Goal: Task Accomplishment & Management: Use online tool/utility

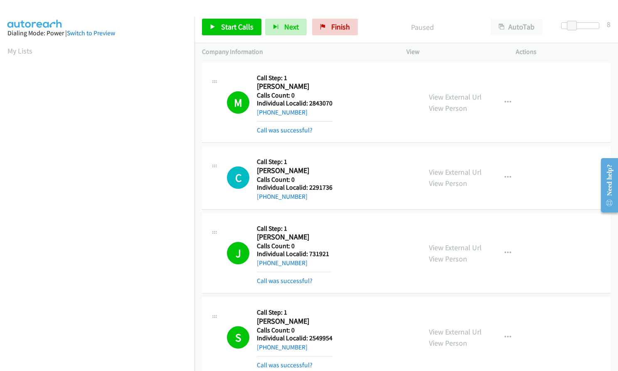
scroll to position [77, 0]
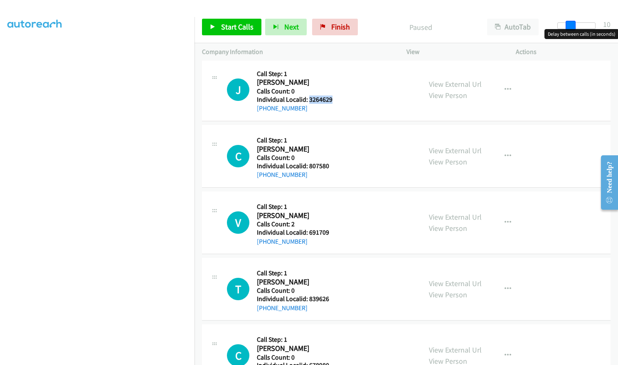
click at [572, 25] on span at bounding box center [570, 26] width 10 height 10
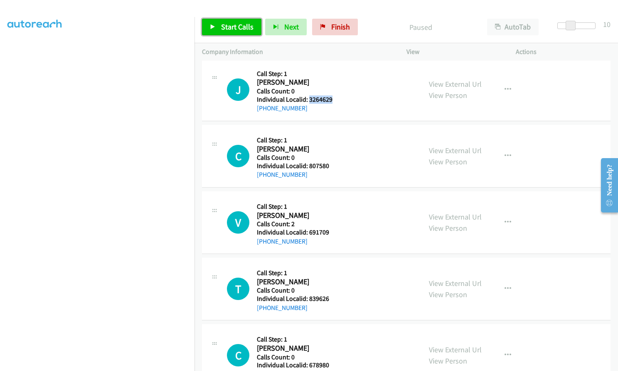
click at [248, 27] on span "Start Calls" at bounding box center [237, 27] width 32 height 10
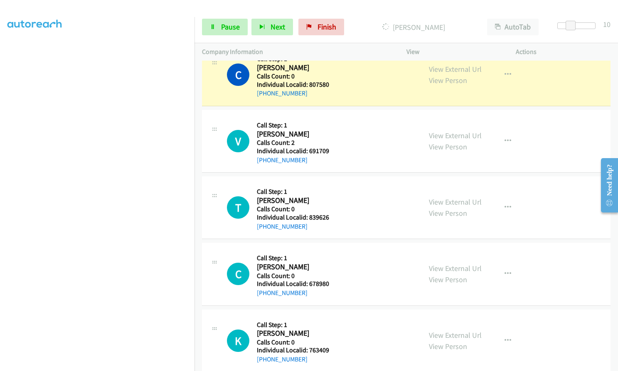
scroll to position [3927, 0]
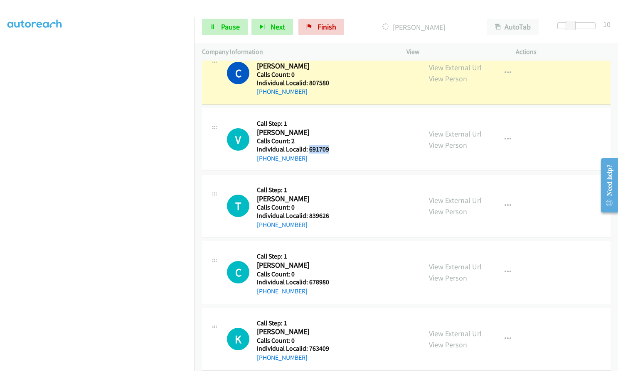
drag, startPoint x: 314, startPoint y: 148, endPoint x: 332, endPoint y: 148, distance: 17.9
click at [334, 148] on div "V Callback Scheduled Call Step: 1 [PERSON_NAME] America/New_York Calls Count: 2…" at bounding box center [320, 139] width 187 height 47
copy h5 "691709"
drag, startPoint x: 309, startPoint y: 216, endPoint x: 328, endPoint y: 216, distance: 19.5
click at [328, 216] on div "T Callback Scheduled Call Step: 1 [PERSON_NAME] America/[GEOGRAPHIC_DATA] Calls…" at bounding box center [320, 205] width 187 height 47
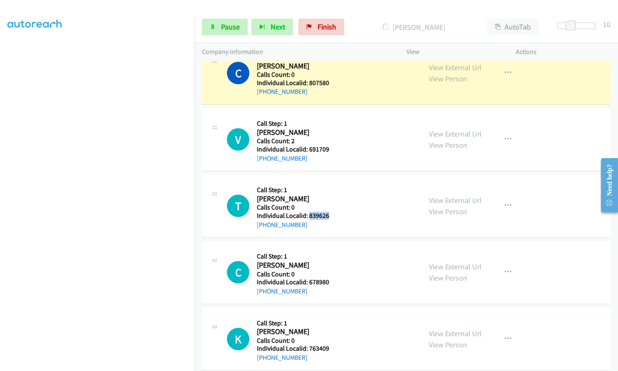
copy h5 "839626"
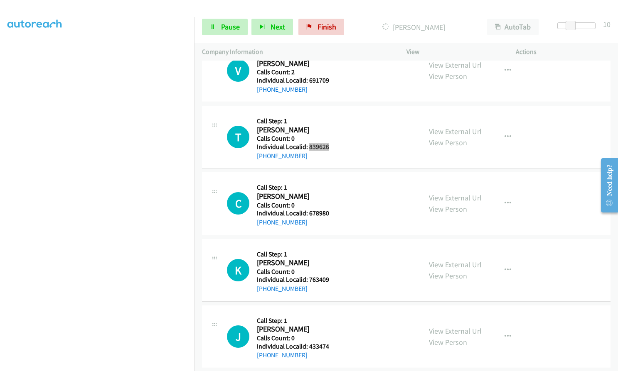
scroll to position [4000, 0]
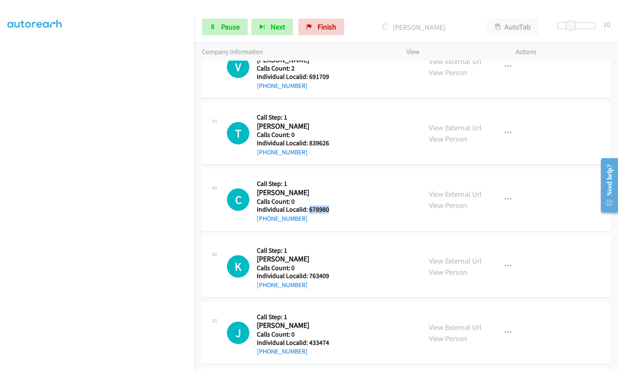
drag, startPoint x: 309, startPoint y: 208, endPoint x: 332, endPoint y: 208, distance: 22.4
click at [332, 208] on div "C Callback Scheduled Call Step: 1 [PERSON_NAME] America/New_York Calls Count: 0…" at bounding box center [320, 199] width 187 height 47
copy h5 "678980"
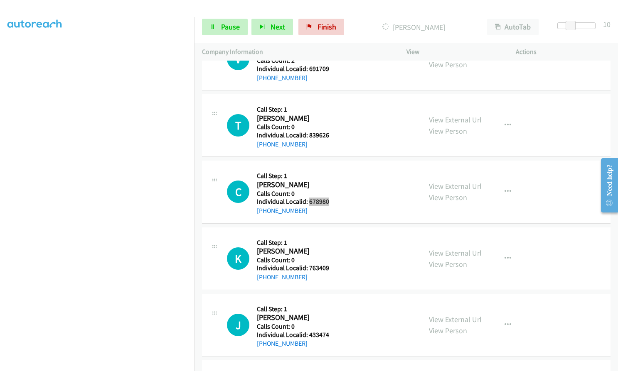
scroll to position [4010, 0]
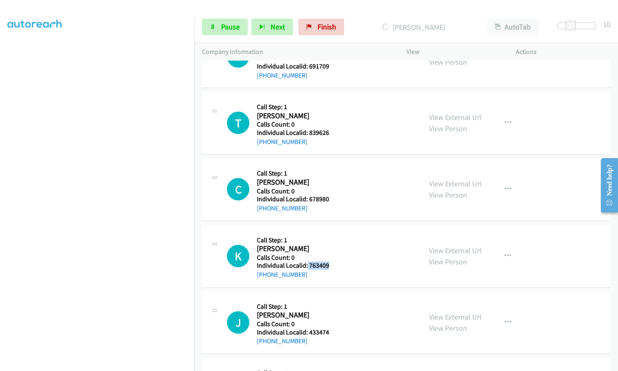
drag, startPoint x: 307, startPoint y: 264, endPoint x: 329, endPoint y: 265, distance: 22.1
click at [335, 263] on div "K Callback Scheduled Call Step: 1 [PERSON_NAME] America/Los_Angeles Calls Count…" at bounding box center [320, 256] width 187 height 47
copy h5 "763409"
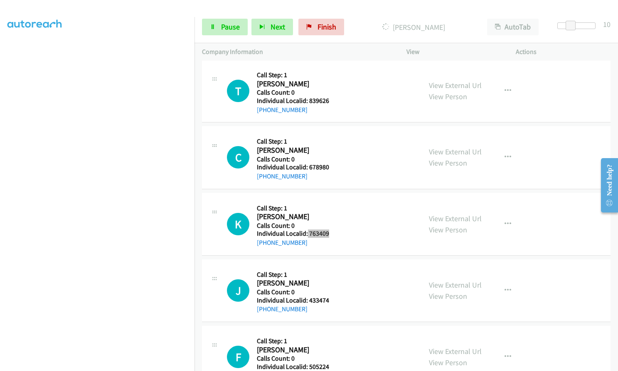
scroll to position [4093, 0]
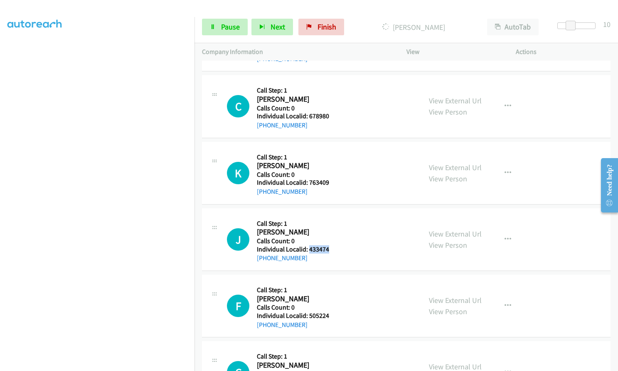
drag, startPoint x: 307, startPoint y: 246, endPoint x: 333, endPoint y: 247, distance: 25.3
click at [333, 247] on div "J Callback Scheduled Call Step: 1 [PERSON_NAME] America/New_York Calls Count: 0…" at bounding box center [320, 239] width 187 height 47
copy h5 "433474"
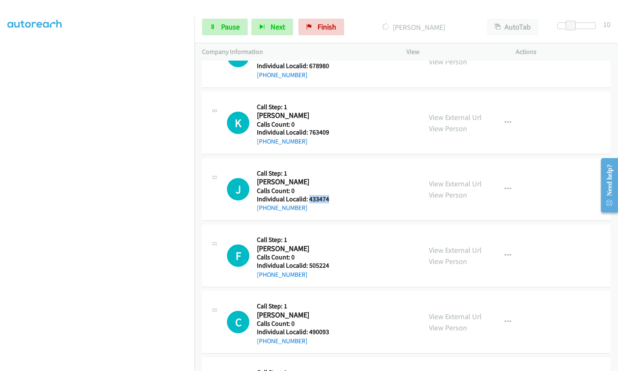
scroll to position [4145, 0]
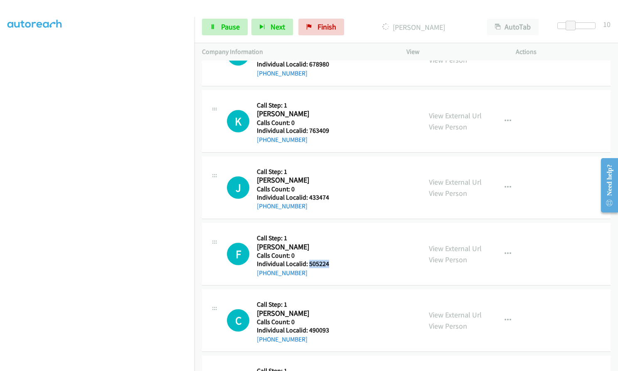
drag, startPoint x: 309, startPoint y: 274, endPoint x: 336, endPoint y: 267, distance: 28.0
click at [336, 267] on div "F Callback Scheduled Call Step: 1 [PERSON_NAME] America/New_York Calls Count: 0…" at bounding box center [320, 254] width 187 height 47
copy h5 "505224"
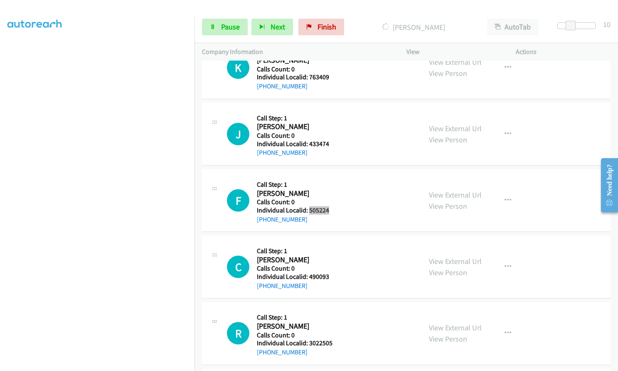
scroll to position [4218, 0]
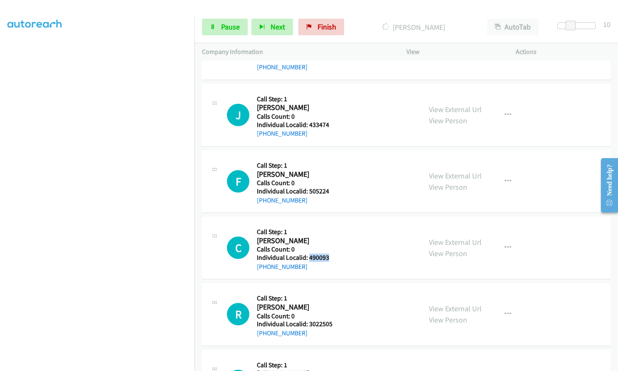
drag, startPoint x: 309, startPoint y: 255, endPoint x: 335, endPoint y: 258, distance: 26.7
click at [335, 258] on div "C Callback Scheduled Call Step: 1 [PERSON_NAME] America/Los_Angeles Calls Count…" at bounding box center [320, 247] width 187 height 47
copy h5 "490093"
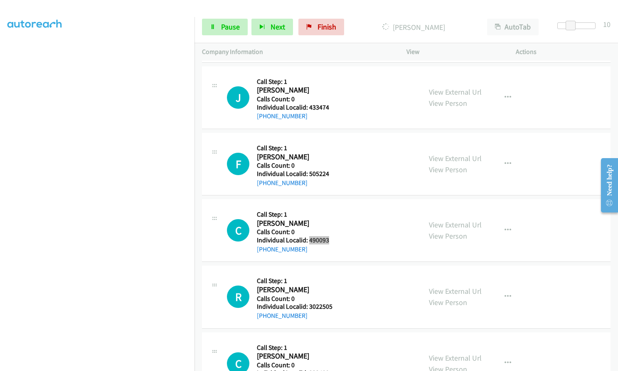
scroll to position [4259, 0]
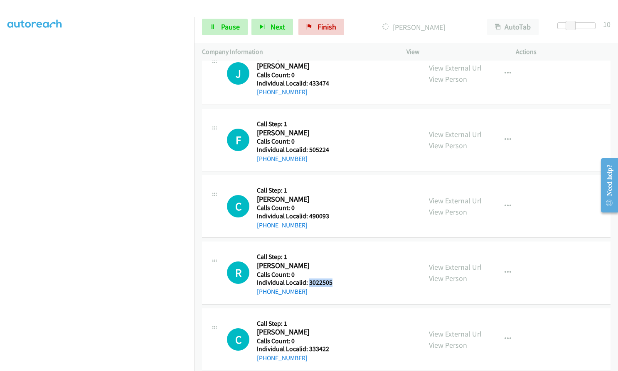
drag, startPoint x: 309, startPoint y: 282, endPoint x: 325, endPoint y: 281, distance: 16.2
click at [341, 280] on div "R Callback Scheduled Call Step: 1 [PERSON_NAME] America/New_York Calls Count: 0…" at bounding box center [320, 272] width 187 height 47
copy h5 "3022505"
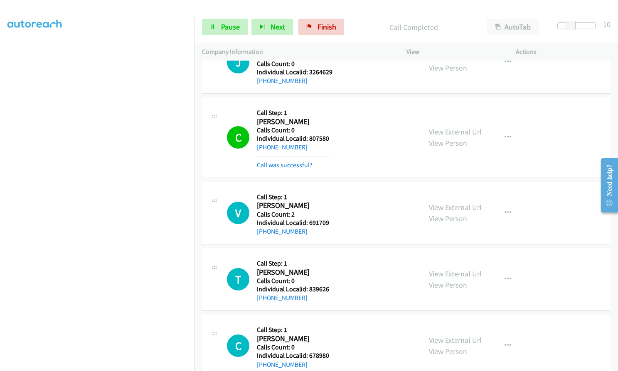
scroll to position [3872, 0]
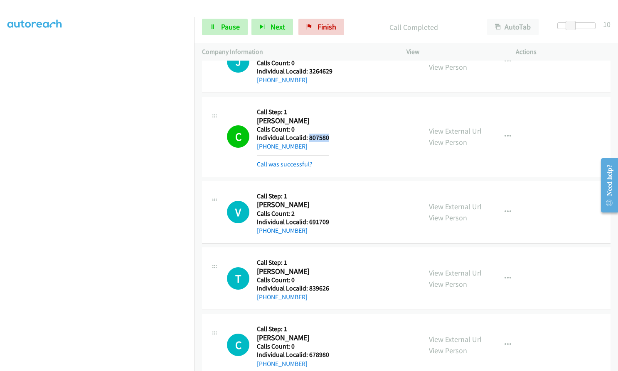
drag, startPoint x: 309, startPoint y: 137, endPoint x: 335, endPoint y: 137, distance: 25.8
click at [335, 137] on div "C Callback Scheduled Call Step: 1 [PERSON_NAME] America/New_York Calls Count: 0…" at bounding box center [320, 136] width 187 height 65
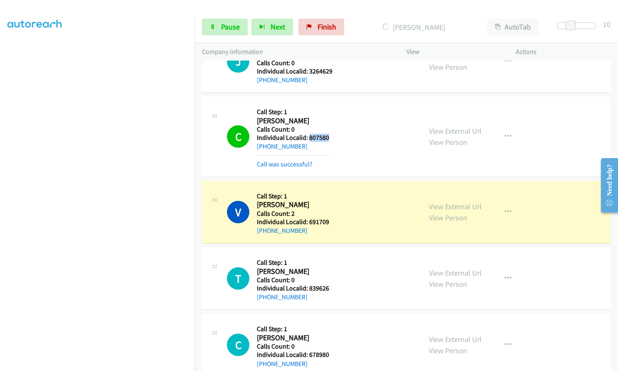
copy h5 "807580"
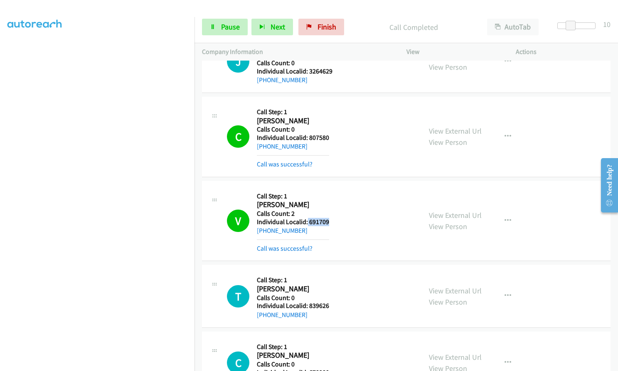
drag, startPoint x: 307, startPoint y: 221, endPoint x: 334, endPoint y: 221, distance: 27.0
click at [334, 221] on div "V Callback Scheduled Call Step: 1 [PERSON_NAME] America/New_York Calls Count: 2…" at bounding box center [320, 221] width 187 height 65
copy h5 "691709"
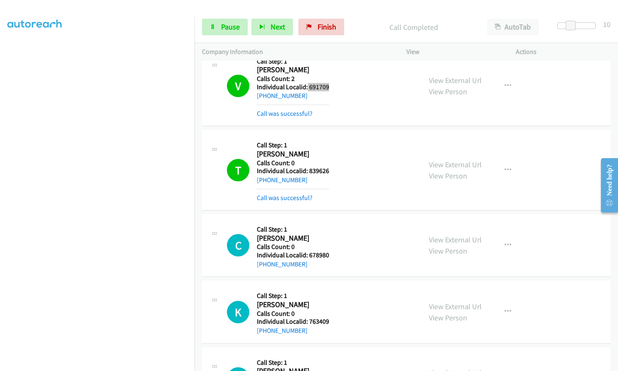
scroll to position [4070, 0]
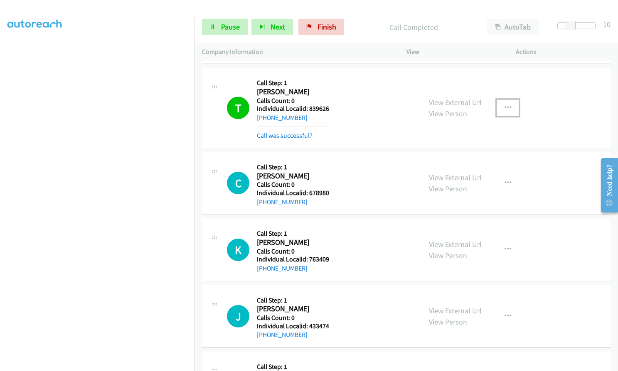
click at [504, 110] on icon "button" at bounding box center [507, 108] width 7 height 7
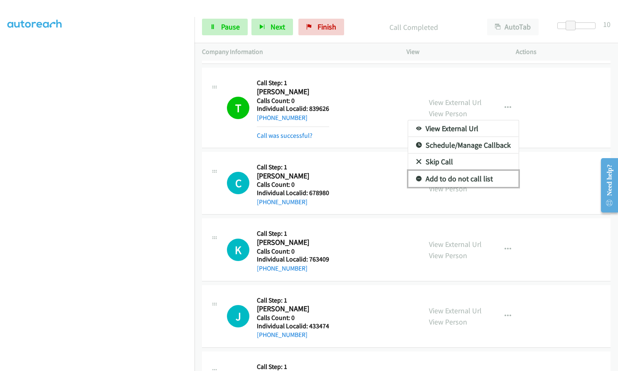
click at [416, 178] on icon at bounding box center [419, 180] width 6 height 6
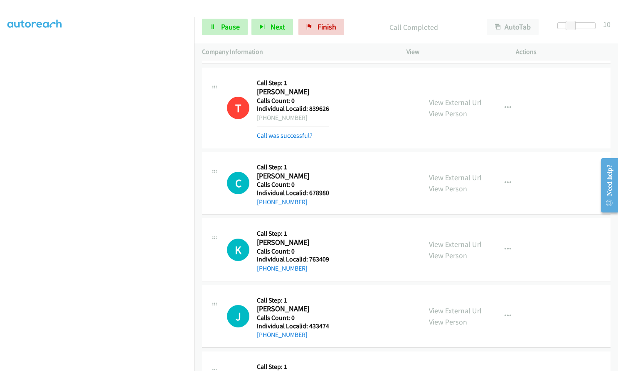
drag, startPoint x: 263, startPoint y: 117, endPoint x: 302, endPoint y: 118, distance: 39.5
click at [302, 118] on div "[PHONE_NUMBER]" at bounding box center [293, 118] width 72 height 10
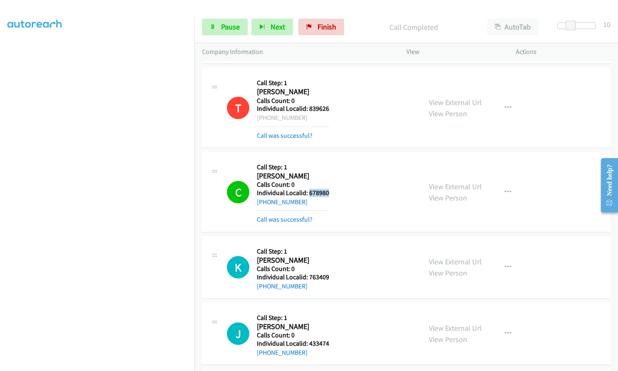
drag, startPoint x: 309, startPoint y: 192, endPoint x: 334, endPoint y: 191, distance: 25.0
click at [334, 191] on div "C Callback Scheduled Call Step: 1 [PERSON_NAME] America/New_York Calls Count: 0…" at bounding box center [320, 192] width 187 height 65
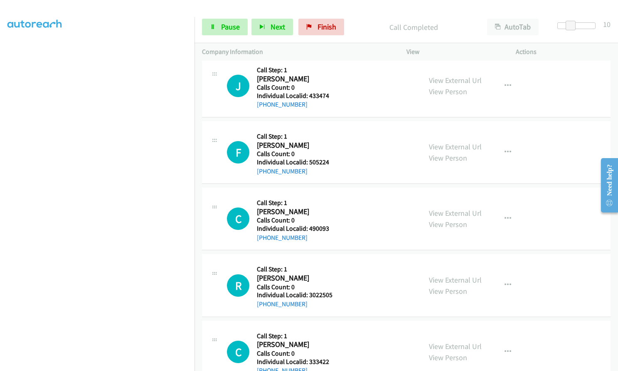
scroll to position [4340, 0]
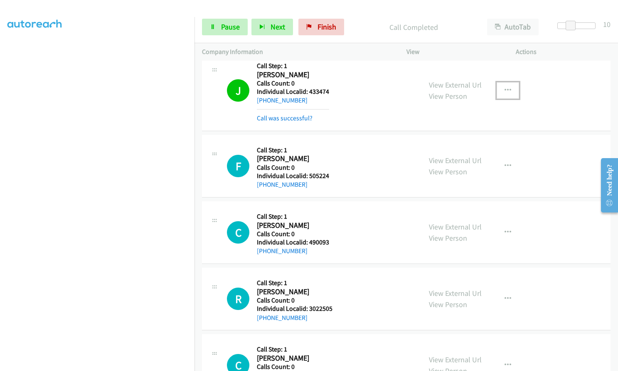
click at [507, 89] on icon "button" at bounding box center [507, 90] width 7 height 7
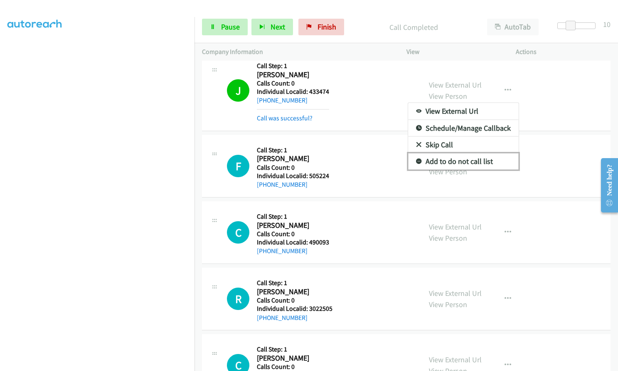
click at [416, 161] on icon at bounding box center [419, 162] width 6 height 6
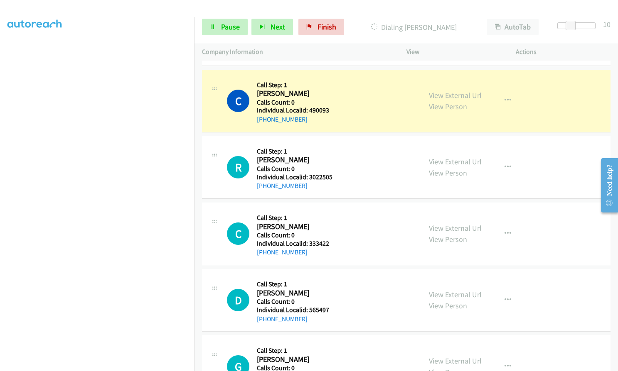
scroll to position [4495, 0]
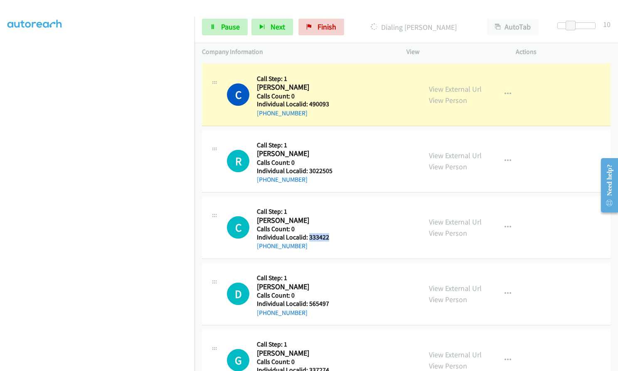
drag, startPoint x: 310, startPoint y: 238, endPoint x: 334, endPoint y: 238, distance: 23.3
click at [334, 238] on div "C Callback Scheduled Call Step: 1 [PERSON_NAME] America/Los_Angeles Calls Count…" at bounding box center [320, 227] width 187 height 47
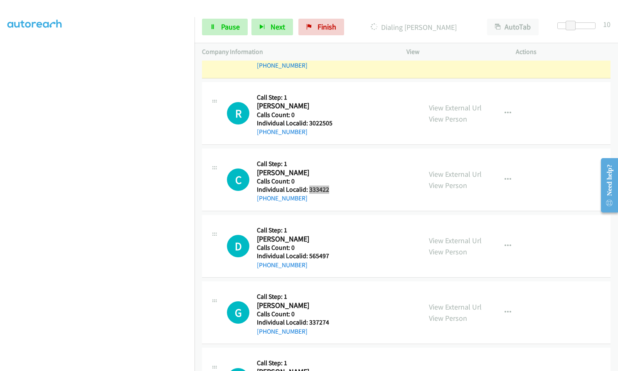
scroll to position [4558, 0]
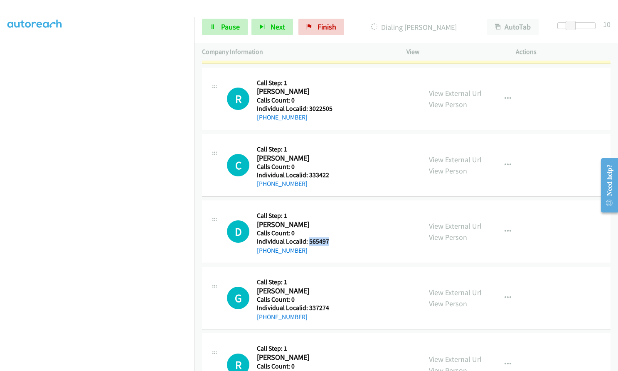
drag, startPoint x: 308, startPoint y: 239, endPoint x: 335, endPoint y: 240, distance: 27.4
click at [335, 240] on div "D Callback Scheduled Call Step: 1 [PERSON_NAME] America/New_York Calls Count: 0…" at bounding box center [320, 231] width 187 height 47
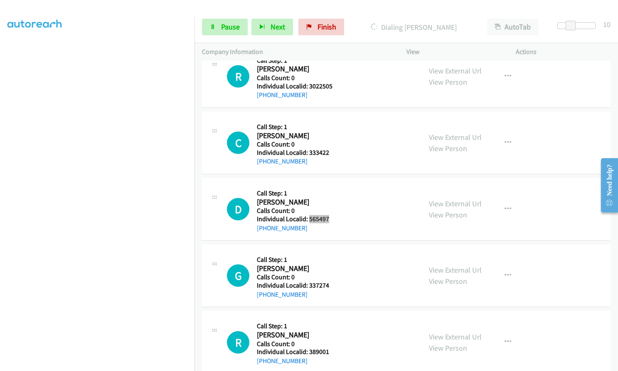
scroll to position [4630, 0]
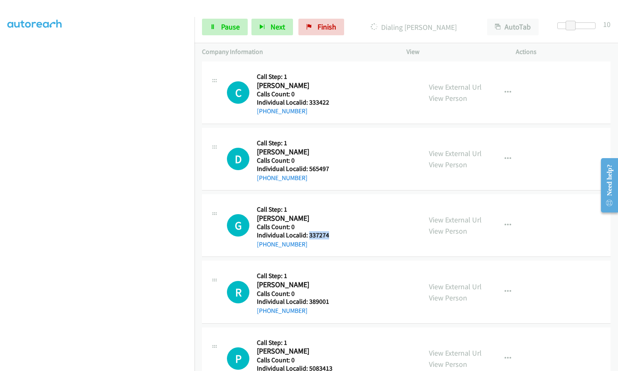
drag, startPoint x: 309, startPoint y: 233, endPoint x: 331, endPoint y: 233, distance: 22.4
click at [331, 233] on div "G Callback Scheduled Call Step: 1 [PERSON_NAME] America/Los_Angeles Calls Count…" at bounding box center [320, 225] width 187 height 47
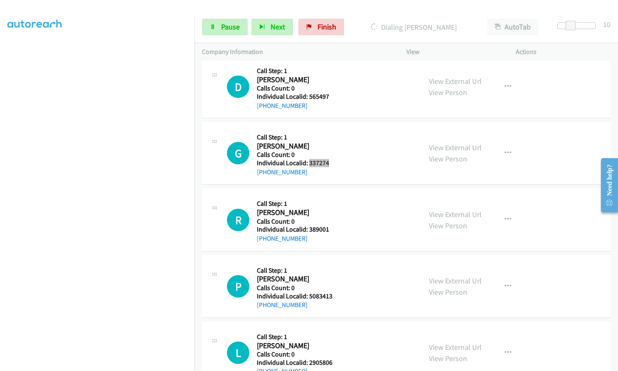
scroll to position [4703, 0]
drag, startPoint x: 308, startPoint y: 229, endPoint x: 328, endPoint y: 228, distance: 19.9
click at [328, 228] on div "R Callback Scheduled Call Step: 1 [PERSON_NAME] America/Los_Angeles Calls Count…" at bounding box center [320, 219] width 187 height 47
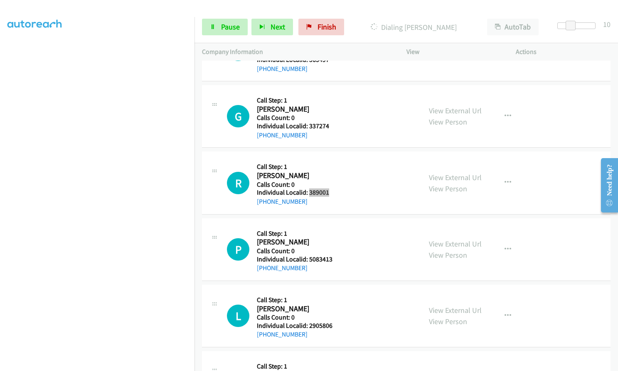
scroll to position [4745, 0]
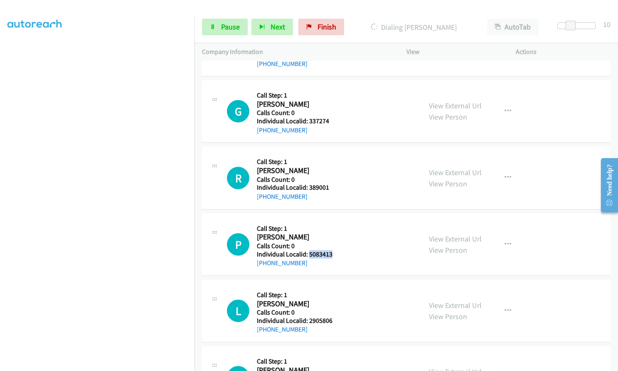
drag, startPoint x: 308, startPoint y: 253, endPoint x: 331, endPoint y: 253, distance: 23.3
click at [335, 253] on div "P Callback Scheduled Call Step: 1 [PERSON_NAME] America/New_York Calls Count: 0…" at bounding box center [320, 244] width 187 height 47
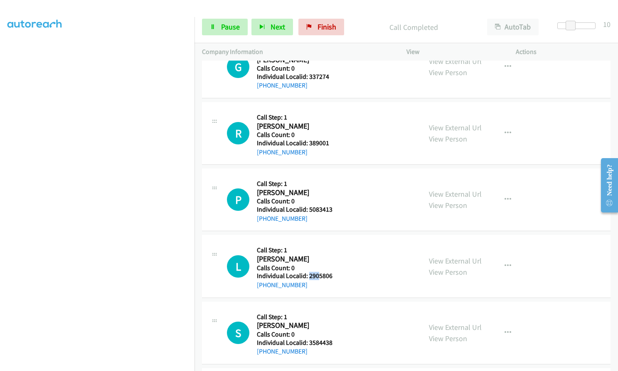
scroll to position [4825, 0]
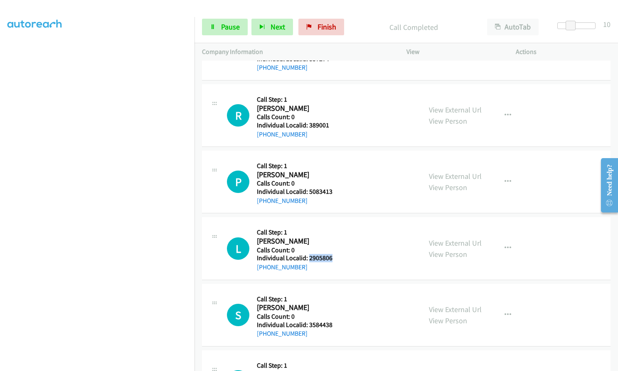
drag, startPoint x: 308, startPoint y: 260, endPoint x: 336, endPoint y: 260, distance: 28.2
click at [336, 260] on div "L Callback Scheduled Call Step: 1 [PERSON_NAME] America/[GEOGRAPHIC_DATA] Calls…" at bounding box center [320, 248] width 187 height 47
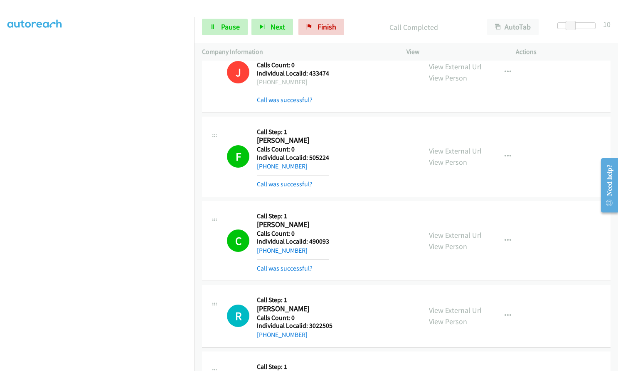
scroll to position [4357, 0]
click at [504, 242] on icon "button" at bounding box center [507, 241] width 7 height 7
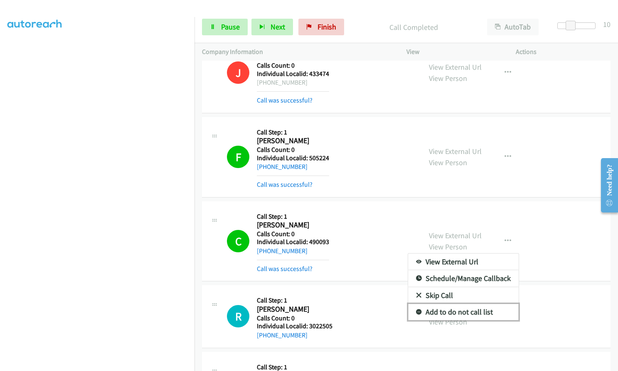
click at [416, 310] on icon at bounding box center [419, 313] width 6 height 6
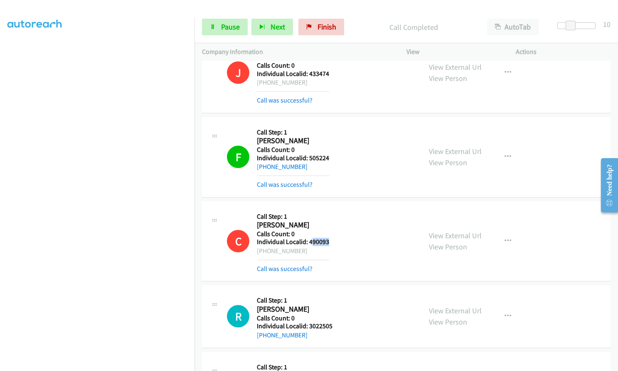
drag, startPoint x: 310, startPoint y: 243, endPoint x: 323, endPoint y: 232, distance: 16.8
click at [331, 241] on div "C Callback Scheduled Call Step: 1 [PERSON_NAME] America/Los_Angeles Calls Count…" at bounding box center [320, 241] width 187 height 65
click at [323, 230] on h5 "Calls Count: 0" at bounding box center [293, 234] width 72 height 8
drag, startPoint x: 314, startPoint y: 241, endPoint x: 334, endPoint y: 241, distance: 19.5
click at [334, 241] on div "C Callback Scheduled Call Step: 1 [PERSON_NAME] America/Los_Angeles Calls Count…" at bounding box center [320, 241] width 187 height 65
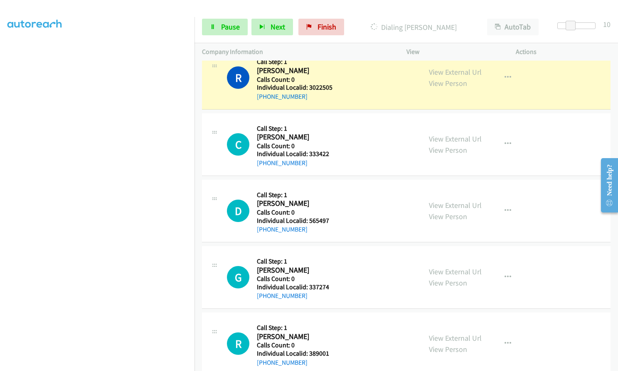
scroll to position [4586, 0]
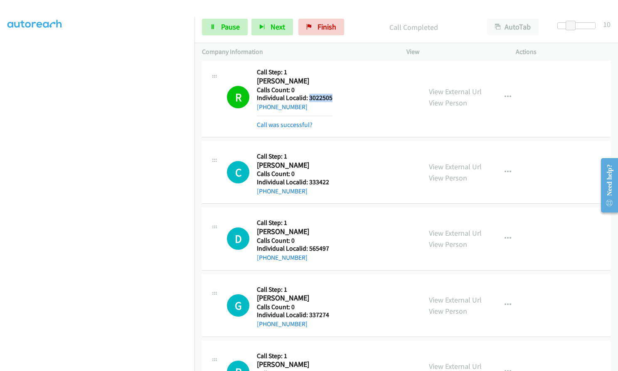
drag, startPoint x: 312, startPoint y: 97, endPoint x: 336, endPoint y: 100, distance: 24.3
click at [336, 100] on div "R Callback Scheduled Call Step: 1 [PERSON_NAME] America/New_York Calls Count: 0…" at bounding box center [320, 96] width 187 height 65
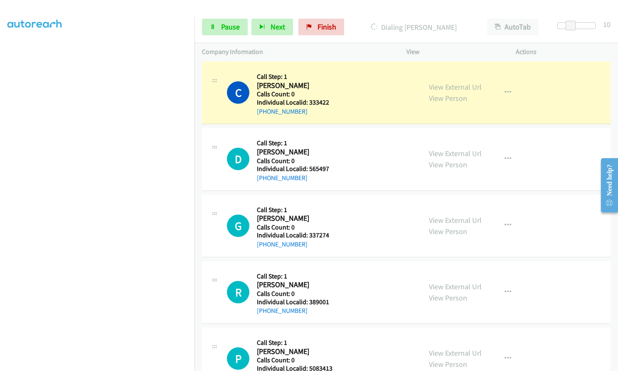
scroll to position [4669, 0]
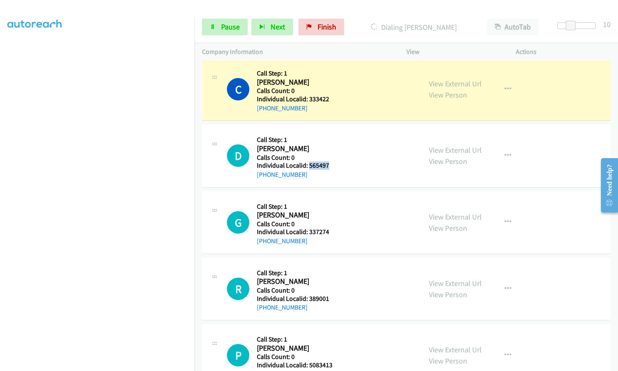
drag, startPoint x: 308, startPoint y: 166, endPoint x: 336, endPoint y: 164, distance: 28.4
click at [336, 164] on div "D Callback Scheduled Call Step: 1 [PERSON_NAME] America/New_York Calls Count: 0…" at bounding box center [320, 155] width 187 height 47
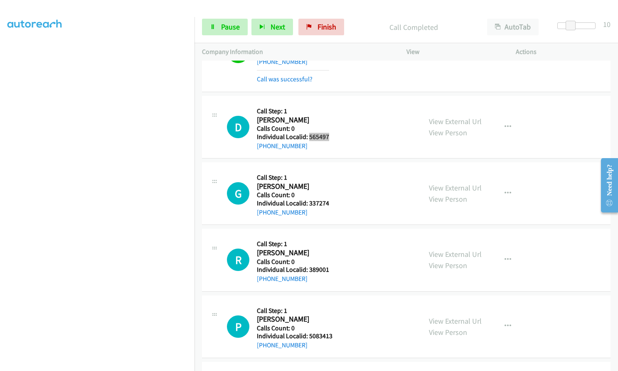
scroll to position [4752, 0]
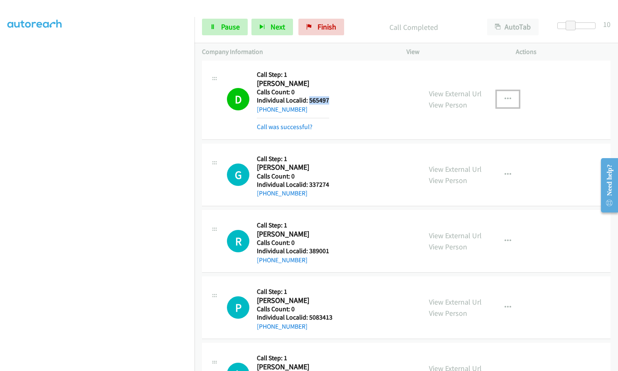
drag, startPoint x: 507, startPoint y: 95, endPoint x: 506, endPoint y: 100, distance: 5.1
click at [507, 95] on button "button" at bounding box center [507, 99] width 22 height 17
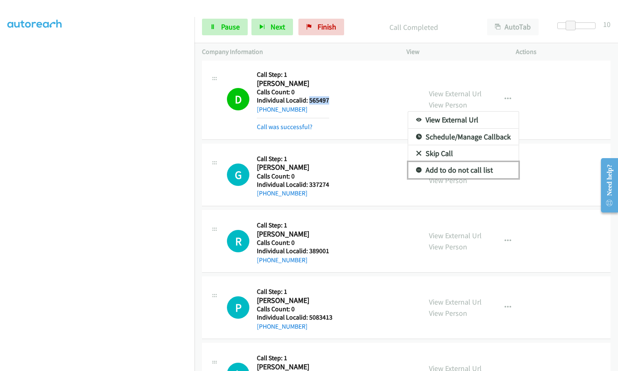
click at [417, 170] on link "Add to do not call list" at bounding box center [463, 170] width 110 height 17
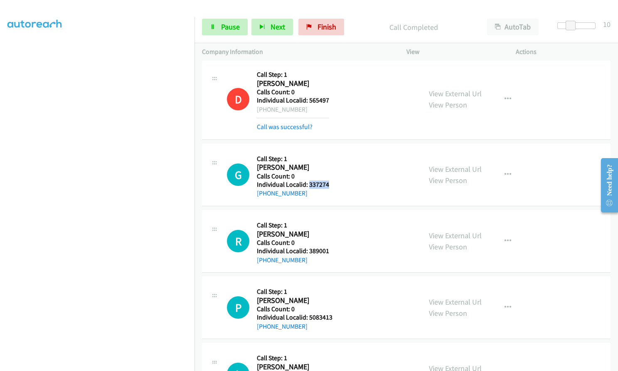
drag, startPoint x: 307, startPoint y: 187, endPoint x: 332, endPoint y: 185, distance: 24.5
click at [332, 185] on div "G Callback Scheduled Call Step: 1 [PERSON_NAME] America/Los_Angeles Calls Count…" at bounding box center [320, 174] width 187 height 47
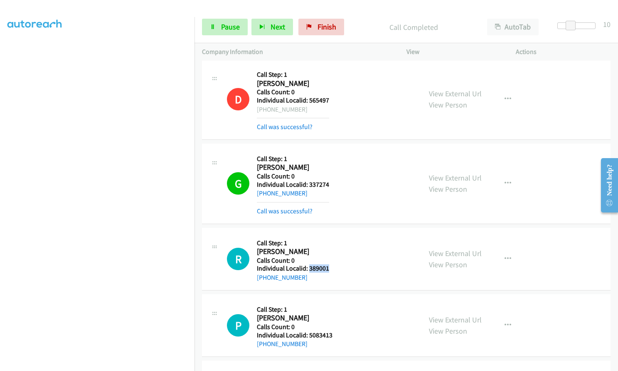
drag, startPoint x: 308, startPoint y: 268, endPoint x: 334, endPoint y: 268, distance: 26.2
click at [334, 268] on div "R Callback Scheduled Call Step: 1 [PERSON_NAME] America/Los_Angeles Calls Count…" at bounding box center [320, 259] width 187 height 47
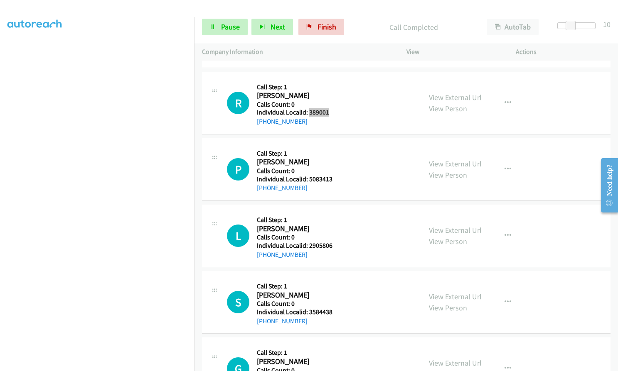
scroll to position [4918, 0]
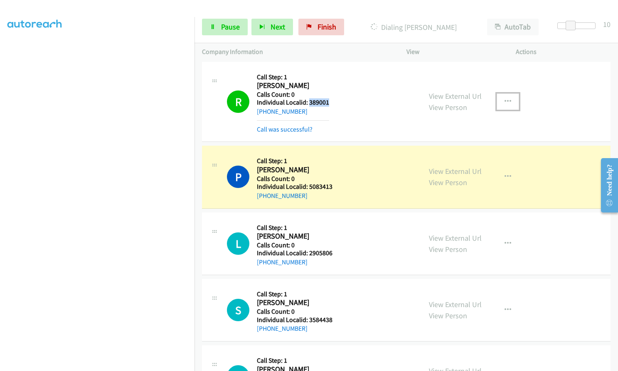
click at [504, 95] on button "button" at bounding box center [507, 101] width 22 height 17
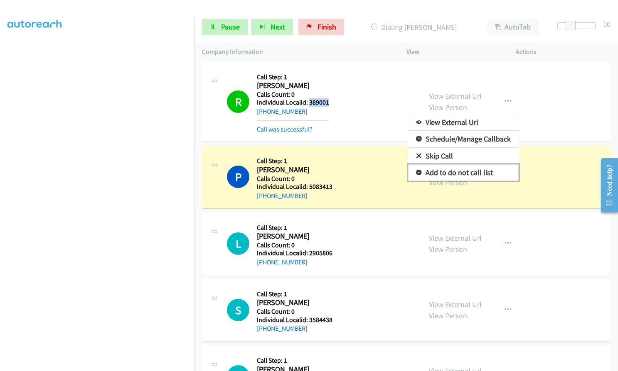
click at [417, 170] on icon at bounding box center [419, 173] width 6 height 6
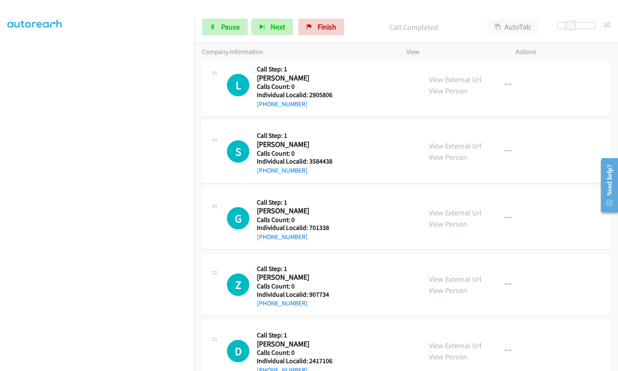
scroll to position [5095, 0]
drag, startPoint x: 307, startPoint y: 95, endPoint x: 335, endPoint y: 94, distance: 27.4
click at [335, 94] on div "L Callback Scheduled Call Step: 1 [PERSON_NAME] America/[GEOGRAPHIC_DATA] Calls…" at bounding box center [320, 84] width 187 height 47
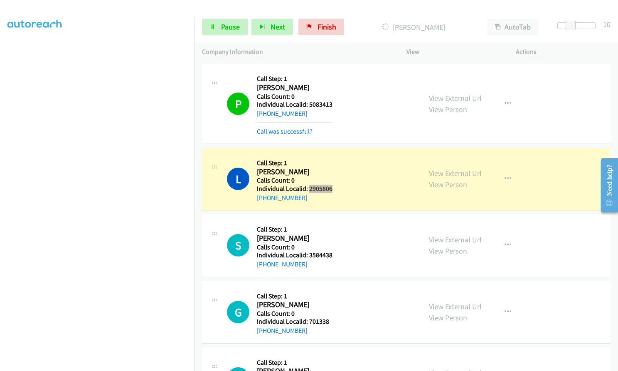
scroll to position [4991, 0]
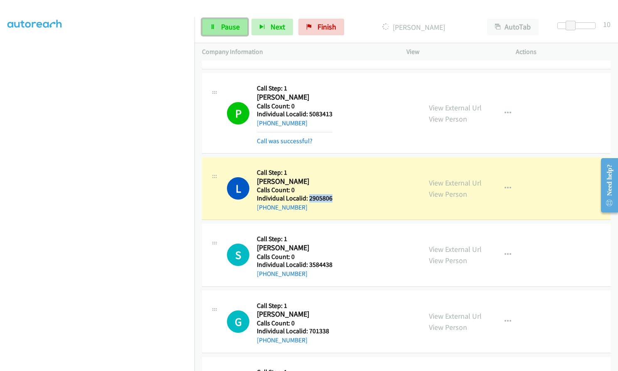
click at [223, 27] on span "Pause" at bounding box center [230, 27] width 19 height 10
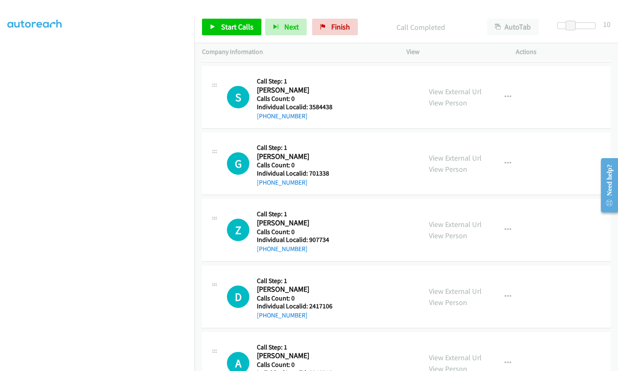
scroll to position [5167, 0]
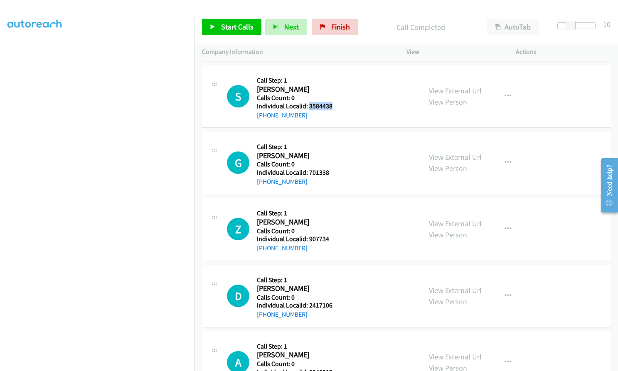
drag, startPoint x: 308, startPoint y: 106, endPoint x: 335, endPoint y: 106, distance: 27.0
click at [335, 106] on div "S Callback Scheduled Call Step: 1 [PERSON_NAME] [GEOGRAPHIC_DATA]/[GEOGRAPHIC_D…" at bounding box center [320, 96] width 187 height 47
drag, startPoint x: 307, startPoint y: 173, endPoint x: 334, endPoint y: 172, distance: 27.8
click at [334, 172] on div "G Callback Scheduled Call Step: 1 [PERSON_NAME] America/[GEOGRAPHIC_DATA] Calls…" at bounding box center [320, 162] width 187 height 47
drag, startPoint x: 309, startPoint y: 241, endPoint x: 334, endPoint y: 237, distance: 26.0
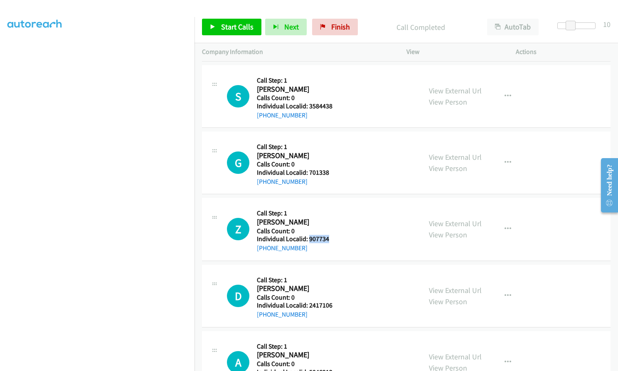
click at [334, 237] on div "Z Callback Scheduled Call Step: 1 [PERSON_NAME] America/Los_Angeles Calls Count…" at bounding box center [320, 229] width 187 height 47
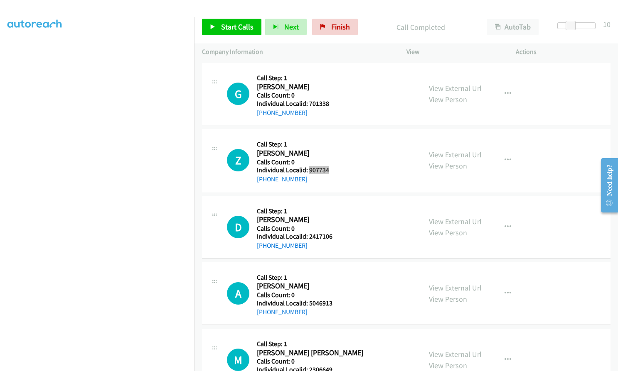
scroll to position [5240, 0]
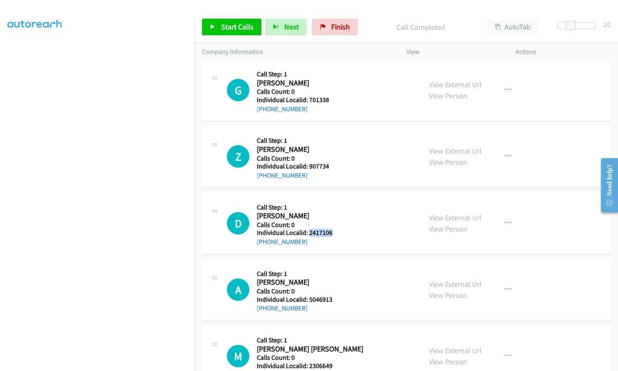
drag, startPoint x: 308, startPoint y: 233, endPoint x: 332, endPoint y: 232, distance: 23.7
click at [332, 232] on div "D Callback Scheduled Call Step: 1 [PERSON_NAME] America/New_York Calls Count: 0…" at bounding box center [320, 223] width 187 height 47
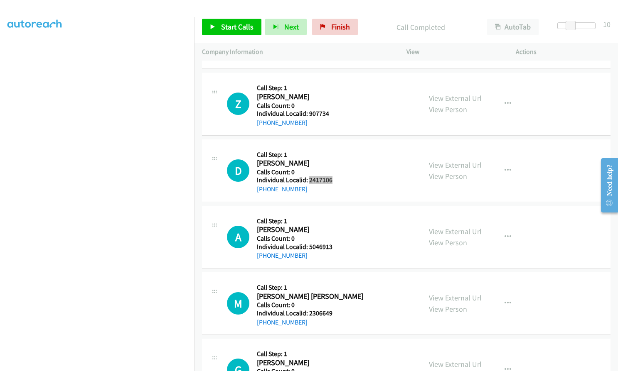
scroll to position [5302, 0]
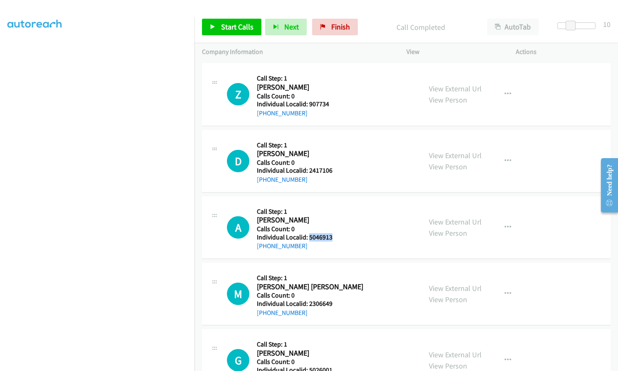
drag, startPoint x: 308, startPoint y: 237, endPoint x: 336, endPoint y: 235, distance: 28.3
click at [336, 235] on div "A Callback Scheduled Call Step: 1 [PERSON_NAME] America/New_York Calls Count: 0…" at bounding box center [320, 227] width 187 height 47
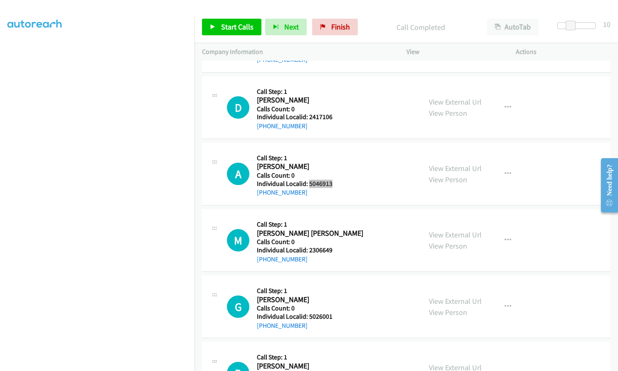
scroll to position [5365, 0]
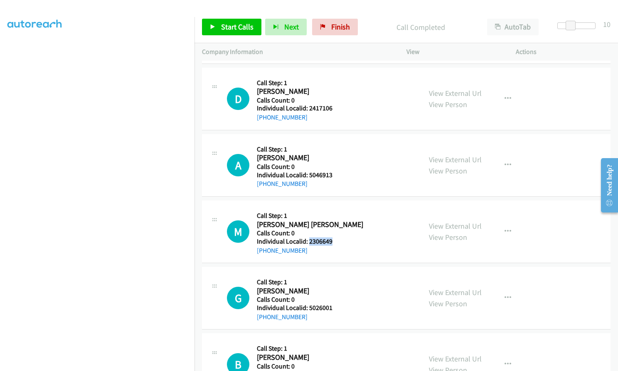
drag, startPoint x: 308, startPoint y: 242, endPoint x: 334, endPoint y: 243, distance: 26.6
click at [338, 242] on div "M Callback Scheduled Call Step: 1 [PERSON_NAME] [PERSON_NAME] America/[GEOGRAPH…" at bounding box center [320, 231] width 187 height 47
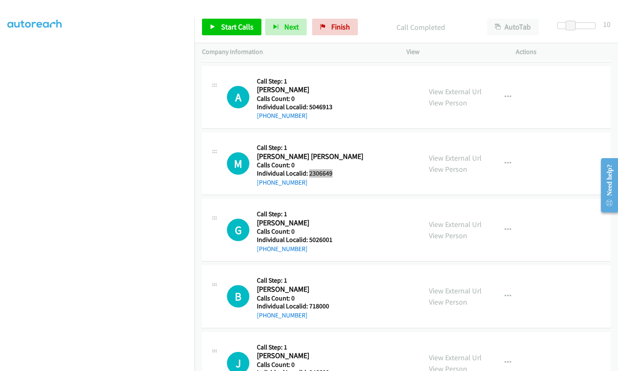
scroll to position [5469, 0]
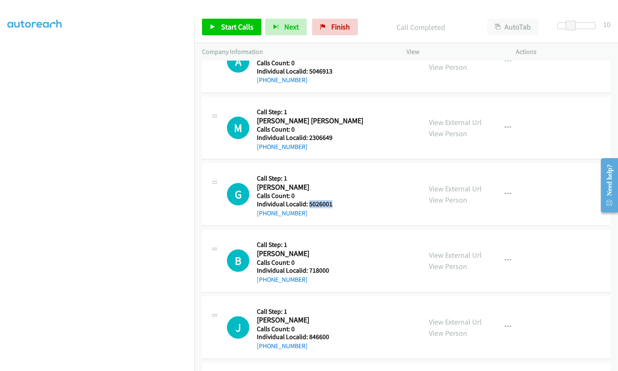
drag, startPoint x: 309, startPoint y: 204, endPoint x: 331, endPoint y: 203, distance: 22.5
click at [331, 203] on div "G Callback Scheduled Call Step: 1 [PERSON_NAME] America/Los_Angeles Calls Count…" at bounding box center [320, 194] width 187 height 47
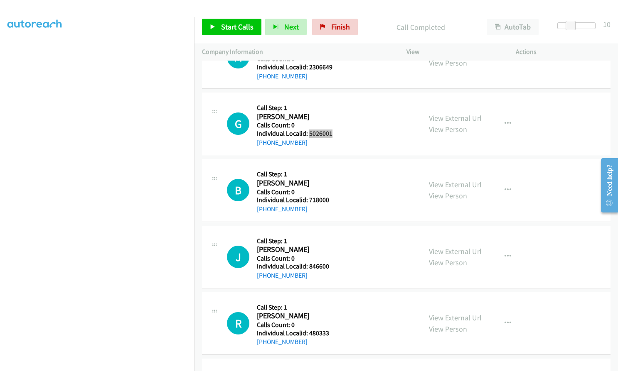
scroll to position [5552, 0]
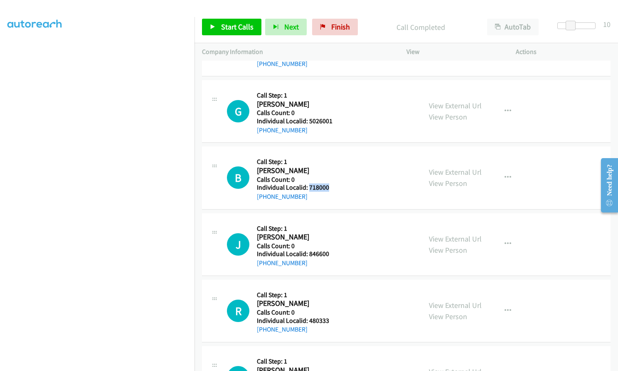
drag, startPoint x: 307, startPoint y: 187, endPoint x: 331, endPoint y: 187, distance: 24.1
click at [331, 187] on div "B Callback Scheduled Call Step: 1 [PERSON_NAME] America/Los_Angeles Calls Count…" at bounding box center [320, 177] width 187 height 47
drag, startPoint x: 309, startPoint y: 254, endPoint x: 332, endPoint y: 254, distance: 23.7
click at [332, 254] on div "J Callback Scheduled Call Step: 1 [PERSON_NAME] America/New_York Calls Count: 0…" at bounding box center [320, 244] width 187 height 47
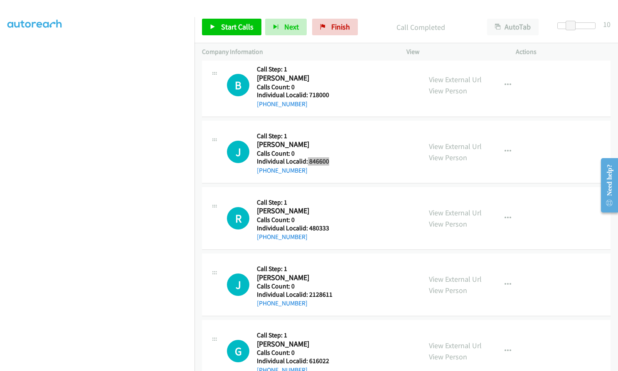
scroll to position [5645, 0]
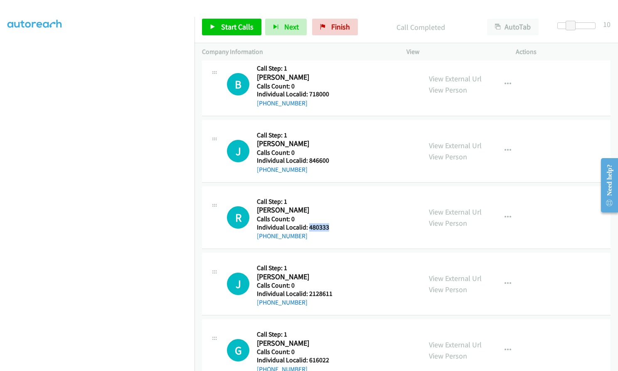
drag, startPoint x: 308, startPoint y: 229, endPoint x: 334, endPoint y: 229, distance: 26.2
click at [334, 229] on div "R Callback Scheduled Call Step: 1 [PERSON_NAME] [GEOGRAPHIC_DATA]/[GEOGRAPHIC_D…" at bounding box center [320, 217] width 187 height 47
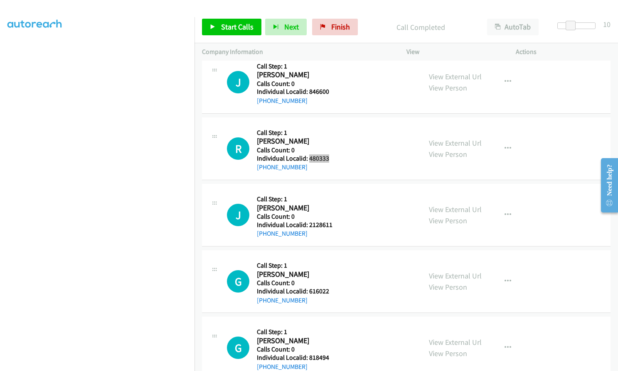
scroll to position [5735, 0]
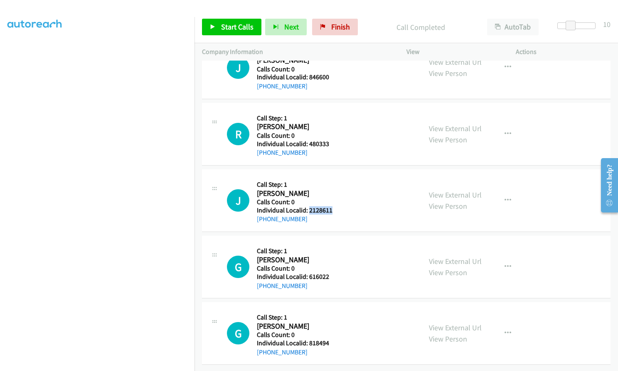
drag, startPoint x: 308, startPoint y: 205, endPoint x: 341, endPoint y: 205, distance: 33.2
click at [341, 205] on div "J Callback Scheduled Call Step: 1 [PERSON_NAME] America/[GEOGRAPHIC_DATA] Calls…" at bounding box center [320, 200] width 187 height 47
drag, startPoint x: 307, startPoint y: 270, endPoint x: 330, endPoint y: 270, distance: 22.8
click at [335, 270] on div "G Callback Scheduled Call Step: 1 [PERSON_NAME] America/Los_Angeles Calls Count…" at bounding box center [320, 266] width 187 height 47
drag, startPoint x: 308, startPoint y: 336, endPoint x: 330, endPoint y: 336, distance: 21.6
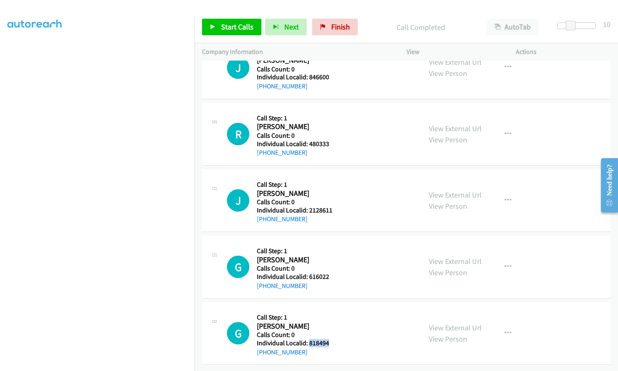
click at [330, 336] on div "G Callback Scheduled Call Step: 1 [PERSON_NAME] America/New_York Calls Count: 0…" at bounding box center [320, 333] width 187 height 47
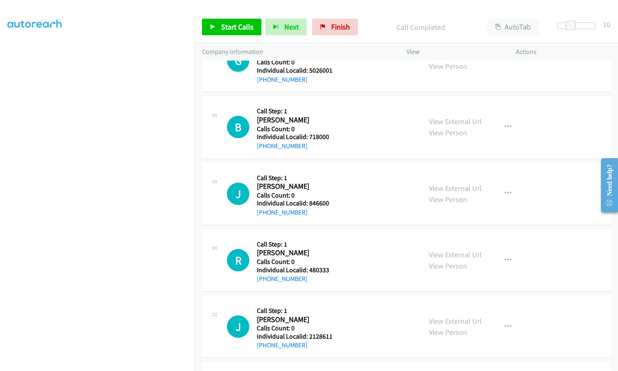
scroll to position [5382, 0]
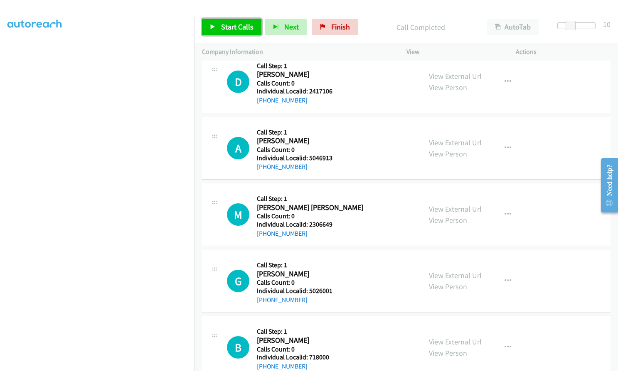
click at [238, 23] on span "Start Calls" at bounding box center [237, 27] width 32 height 10
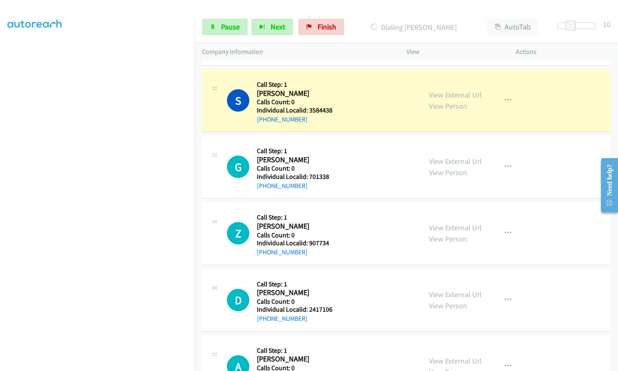
scroll to position [5174, 0]
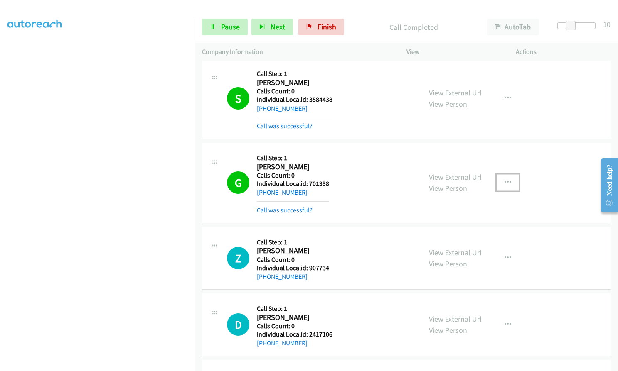
click at [505, 182] on icon "button" at bounding box center [507, 182] width 7 height 7
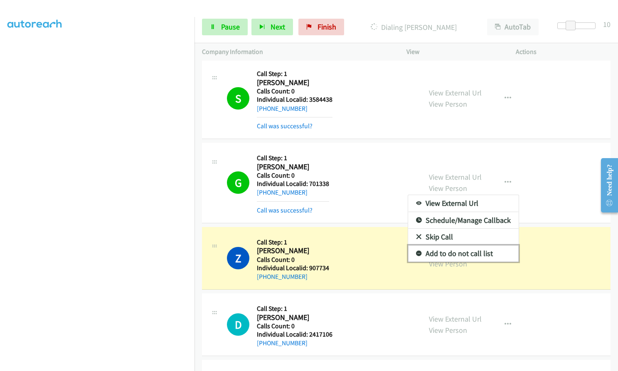
click at [416, 255] on icon at bounding box center [419, 254] width 6 height 6
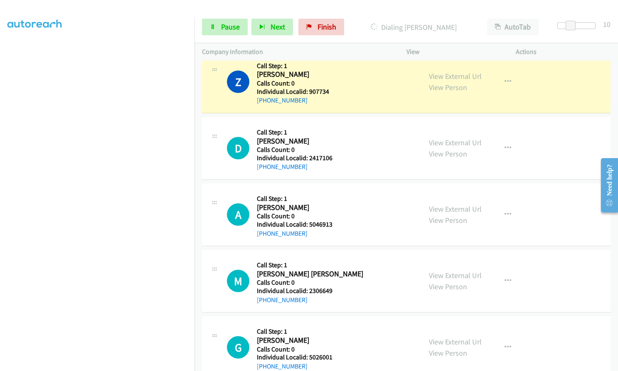
scroll to position [5340, 0]
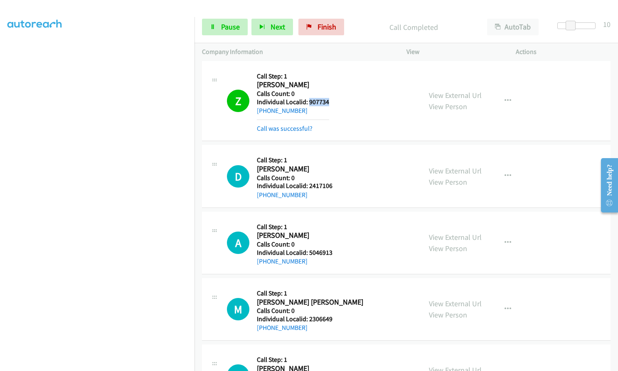
drag, startPoint x: 308, startPoint y: 103, endPoint x: 331, endPoint y: 102, distance: 23.3
click at [331, 102] on div "Z Callback Scheduled Call Step: 1 [PERSON_NAME] America/Los_Angeles Calls Count…" at bounding box center [320, 101] width 187 height 65
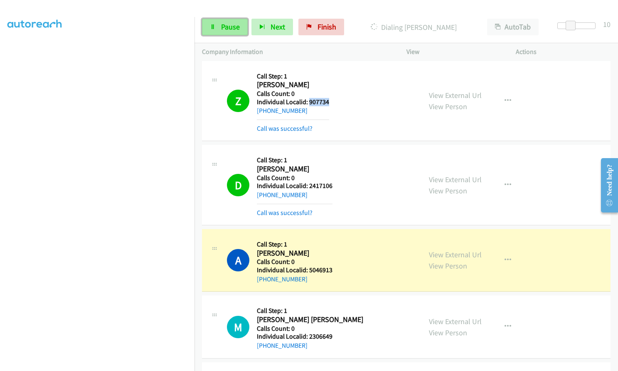
click at [223, 28] on span "Pause" at bounding box center [230, 27] width 19 height 10
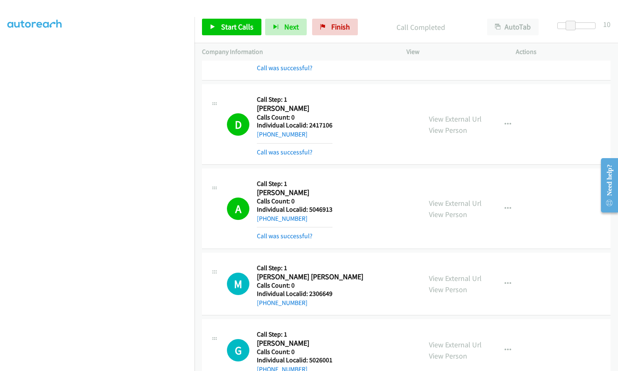
scroll to position [5403, 0]
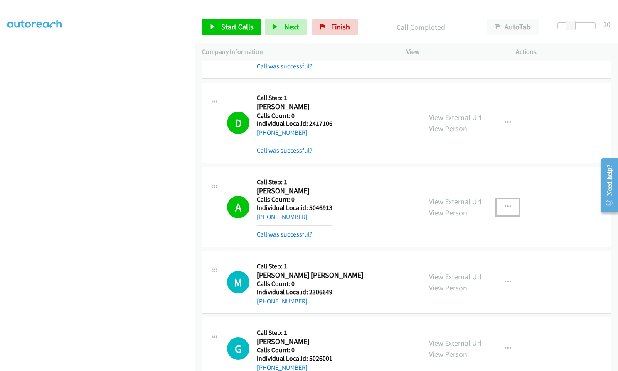
click at [505, 206] on icon "button" at bounding box center [507, 207] width 7 height 7
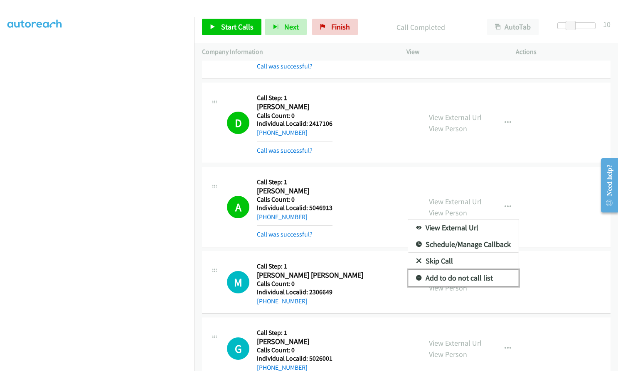
click at [416, 278] on icon at bounding box center [419, 279] width 6 height 6
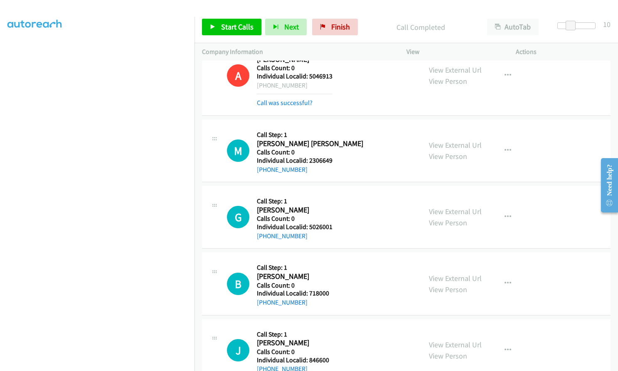
scroll to position [5569, 0]
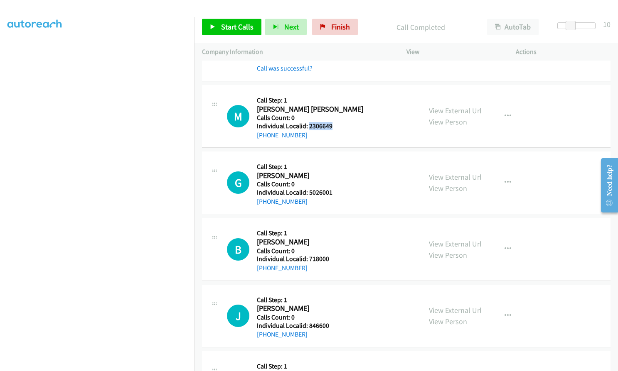
drag, startPoint x: 309, startPoint y: 126, endPoint x: 336, endPoint y: 126, distance: 27.0
click at [336, 126] on div "M Callback Scheduled Call Step: 1 [PERSON_NAME] [PERSON_NAME] America/[GEOGRAPH…" at bounding box center [320, 116] width 187 height 47
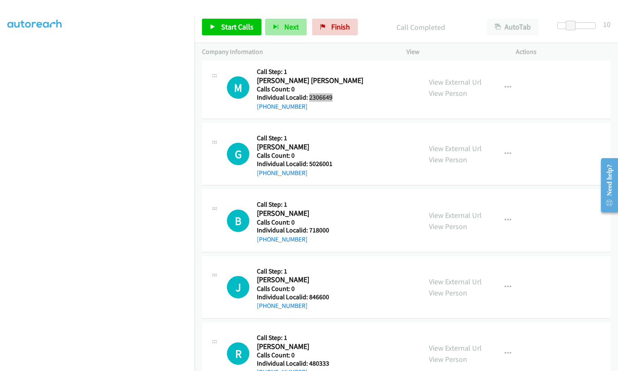
scroll to position [5600, 0]
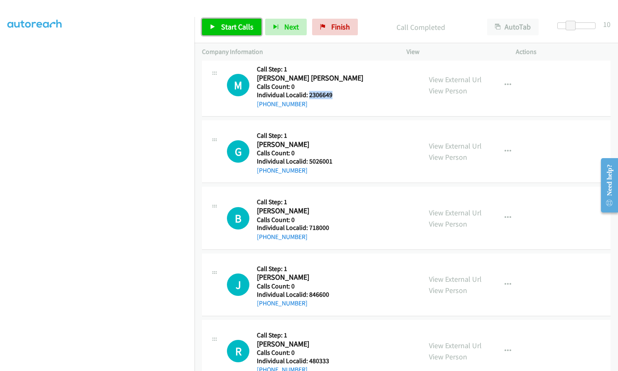
click at [231, 22] on span "Start Calls" at bounding box center [237, 27] width 32 height 10
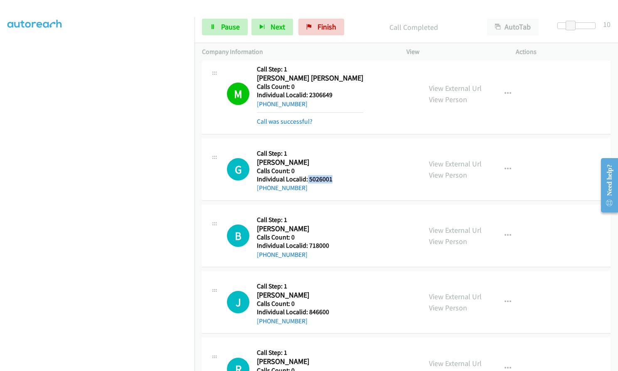
drag, startPoint x: 307, startPoint y: 178, endPoint x: 334, endPoint y: 181, distance: 26.7
click at [334, 181] on div "G Callback Scheduled Call Step: 1 [PERSON_NAME] America/Los_Angeles Calls Count…" at bounding box center [320, 169] width 187 height 47
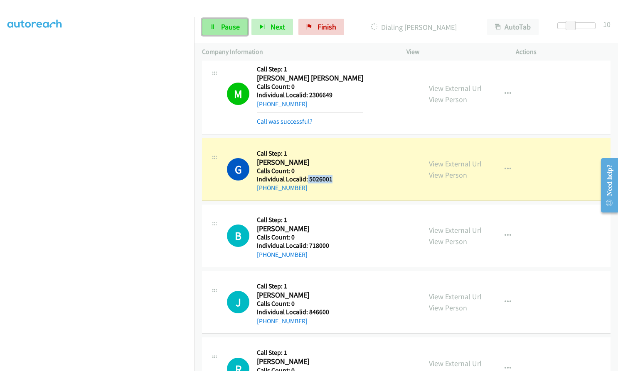
click at [237, 27] on span "Pause" at bounding box center [230, 27] width 19 height 10
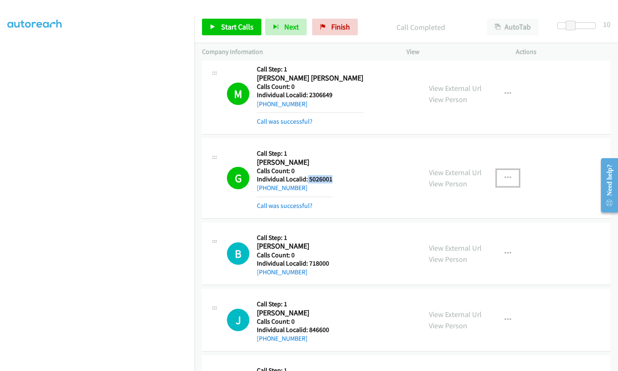
drag, startPoint x: 505, startPoint y: 174, endPoint x: 496, endPoint y: 177, distance: 9.1
click at [505, 175] on icon "button" at bounding box center [507, 178] width 7 height 7
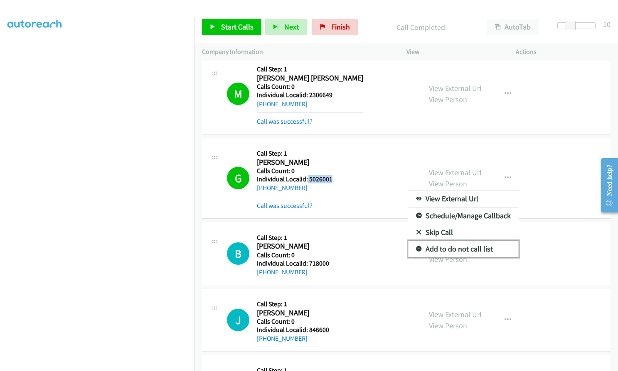
click at [416, 248] on icon at bounding box center [419, 250] width 6 height 6
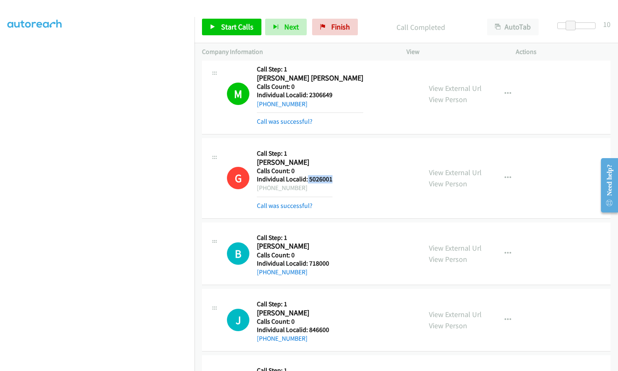
drag, startPoint x: 266, startPoint y: 187, endPoint x: 304, endPoint y: 187, distance: 38.6
click at [304, 187] on div "[PHONE_NUMBER]" at bounding box center [295, 188] width 76 height 10
click at [220, 24] on link "Start Calls" at bounding box center [231, 27] width 59 height 17
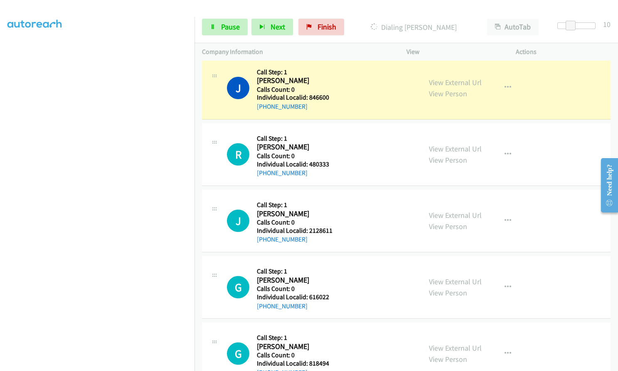
scroll to position [5859, 0]
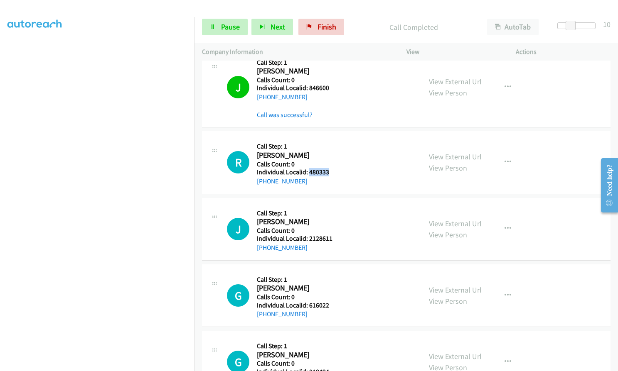
drag, startPoint x: 308, startPoint y: 171, endPoint x: 341, endPoint y: 169, distance: 32.9
click at [341, 169] on div "R Callback Scheduled Call Step: 1 [PERSON_NAME] [GEOGRAPHIC_DATA]/[GEOGRAPHIC_D…" at bounding box center [320, 162] width 187 height 47
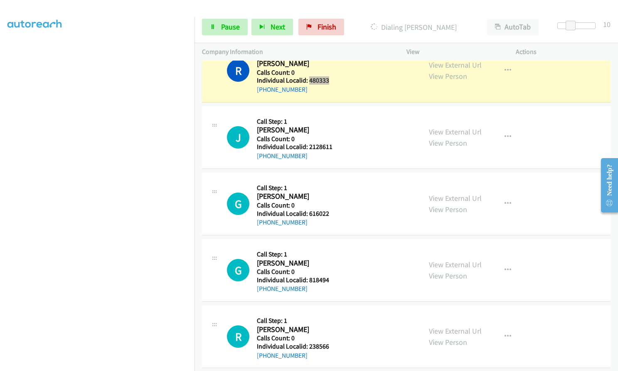
scroll to position [5953, 0]
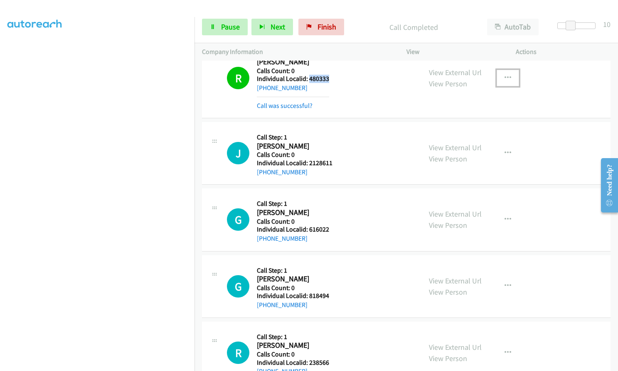
click at [506, 76] on icon "button" at bounding box center [507, 78] width 7 height 7
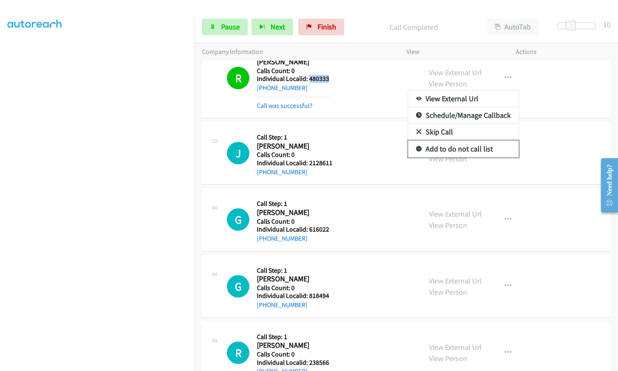
click at [417, 147] on icon at bounding box center [419, 150] width 6 height 6
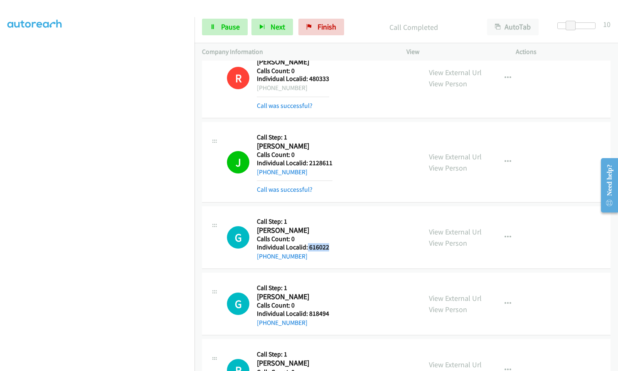
drag, startPoint x: 307, startPoint y: 247, endPoint x: 326, endPoint y: 246, distance: 19.6
click at [333, 246] on div "G Callback Scheduled Call Step: 1 [PERSON_NAME] America/Los_Angeles Calls Count…" at bounding box center [320, 237] width 187 height 47
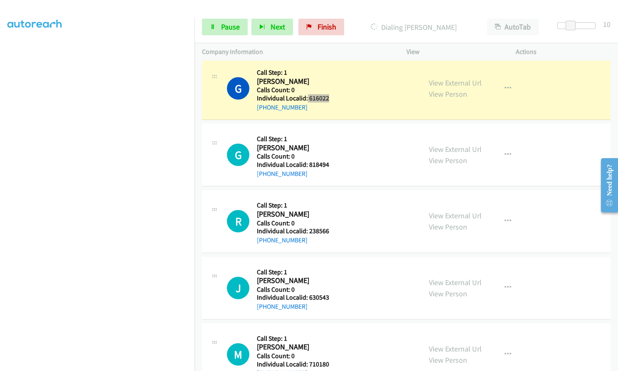
scroll to position [6109, 0]
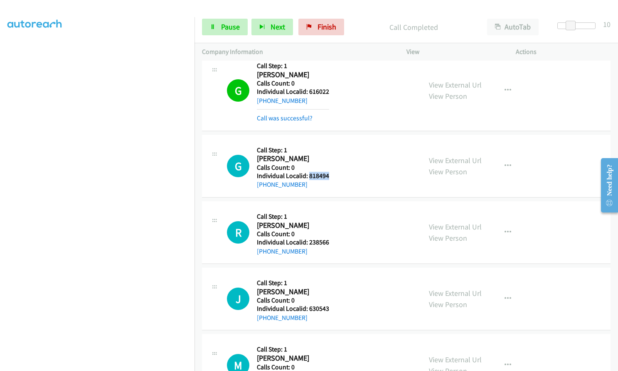
drag, startPoint x: 308, startPoint y: 174, endPoint x: 330, endPoint y: 174, distance: 22.0
click at [330, 174] on div "G Callback Scheduled Call Step: 1 [PERSON_NAME] America/New_York Calls Count: 0…" at bounding box center [320, 165] width 187 height 47
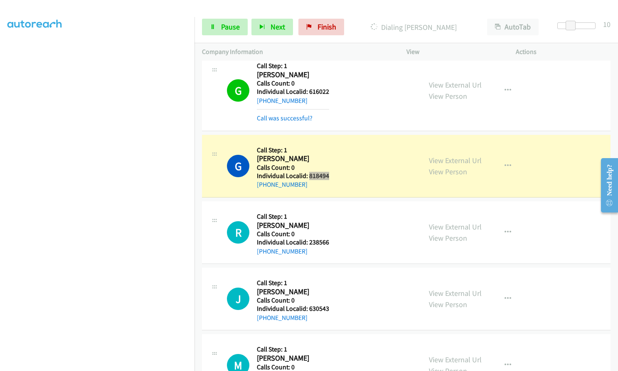
scroll to position [88, 0]
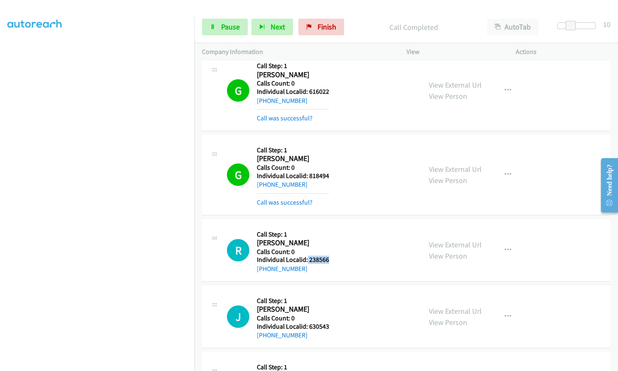
drag, startPoint x: 308, startPoint y: 260, endPoint x: 331, endPoint y: 261, distance: 22.4
click at [331, 261] on div "R Callback Scheduled Call Step: 1 [PERSON_NAME] America/New_York Calls Count: 0…" at bounding box center [320, 250] width 187 height 47
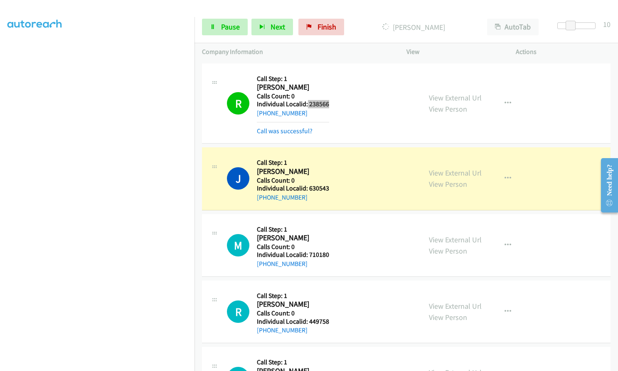
scroll to position [6275, 0]
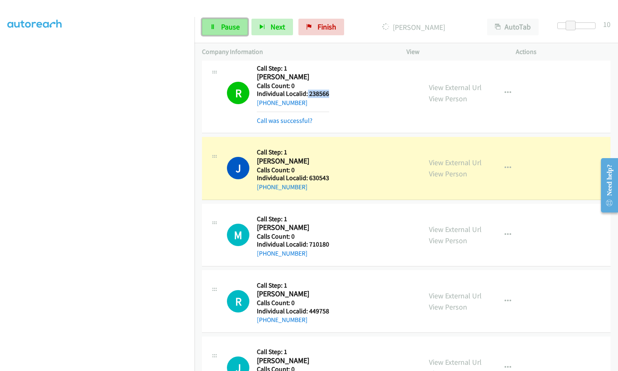
click at [234, 25] on span "Pause" at bounding box center [230, 27] width 19 height 10
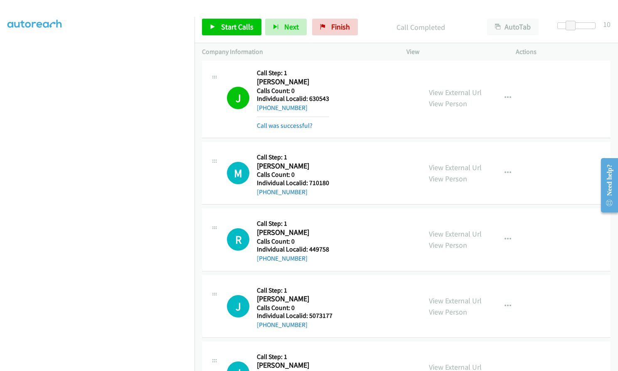
scroll to position [6399, 0]
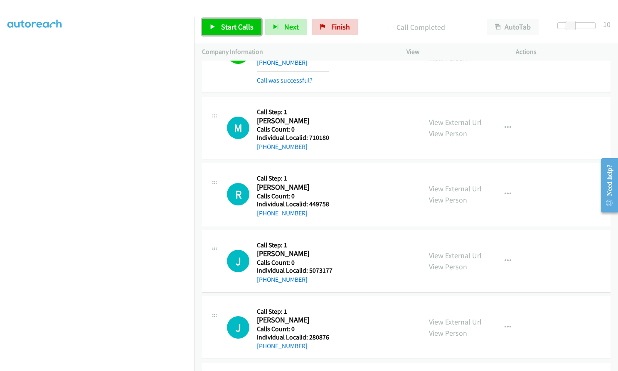
click at [236, 22] on span "Start Calls" at bounding box center [237, 27] width 32 height 10
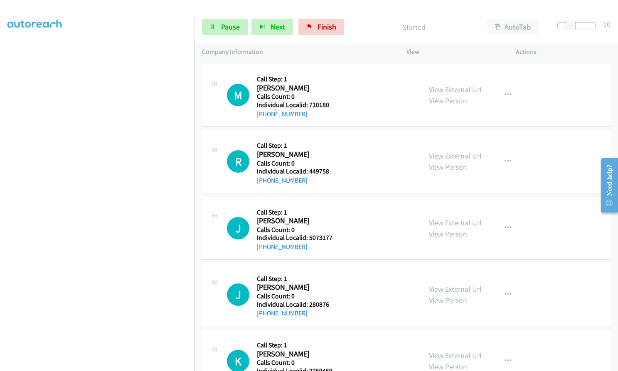
scroll to position [6431, 0]
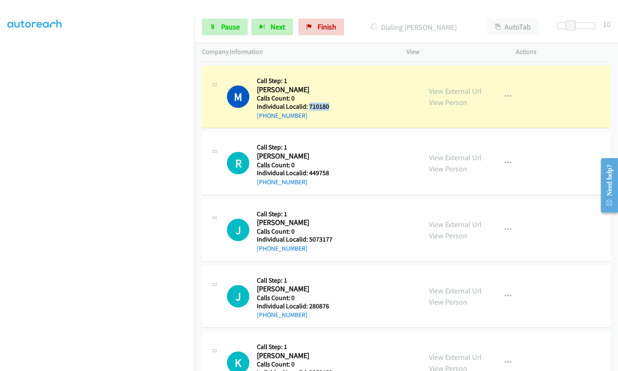
drag, startPoint x: 309, startPoint y: 106, endPoint x: 332, endPoint y: 106, distance: 23.3
click at [332, 106] on div "M Callback Scheduled Call Step: 1 [PERSON_NAME] America/Los_Angeles Calls Count…" at bounding box center [320, 96] width 187 height 47
click at [226, 23] on span "Pause" at bounding box center [230, 27] width 19 height 10
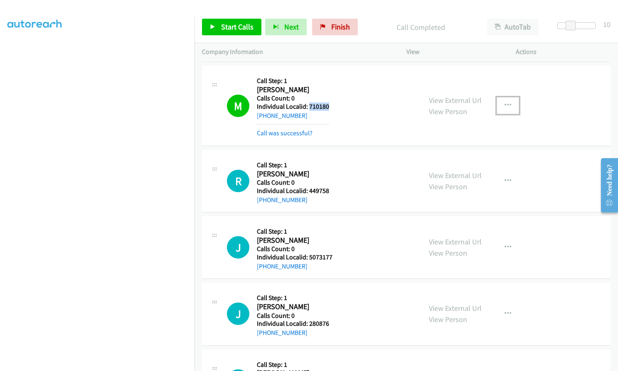
drag, startPoint x: 510, startPoint y: 105, endPoint x: 506, endPoint y: 113, distance: 9.1
click at [510, 105] on button "button" at bounding box center [507, 105] width 22 height 17
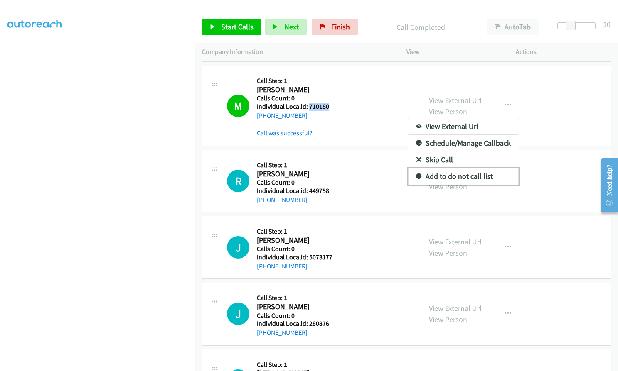
click at [416, 175] on icon at bounding box center [419, 177] width 6 height 6
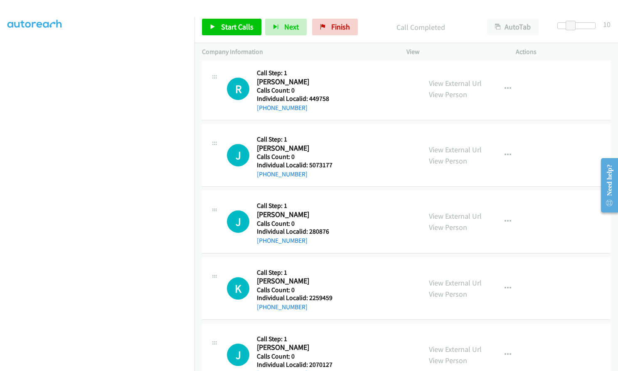
scroll to position [6524, 0]
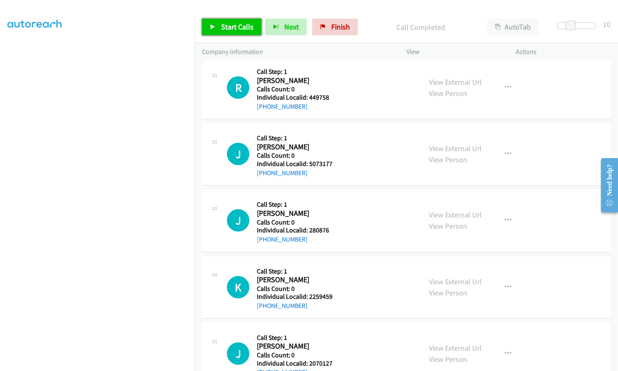
click at [221, 28] on link "Start Calls" at bounding box center [231, 27] width 59 height 17
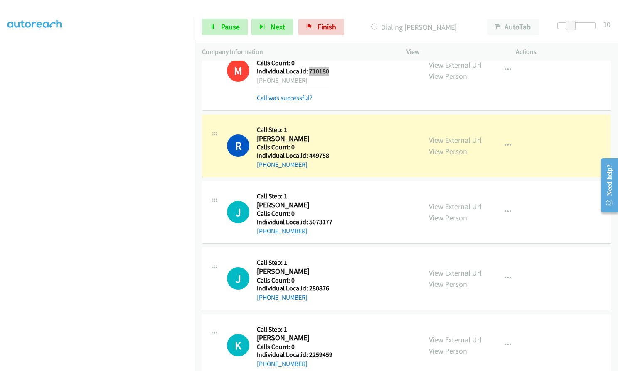
scroll to position [6462, 0]
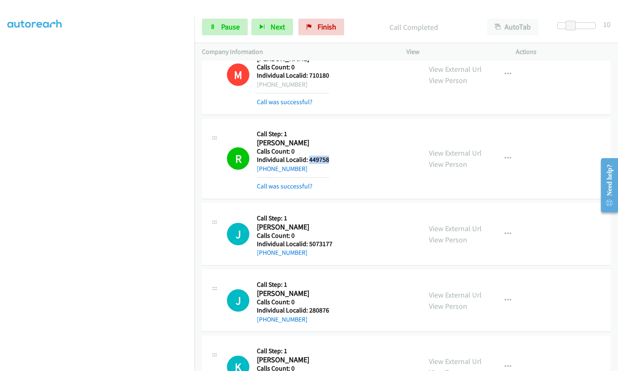
drag, startPoint x: 308, startPoint y: 156, endPoint x: 329, endPoint y: 157, distance: 21.6
click at [329, 157] on div "R Callback Scheduled Call Step: 1 [PERSON_NAME] America/New_York Calls Count: 0…" at bounding box center [320, 158] width 187 height 65
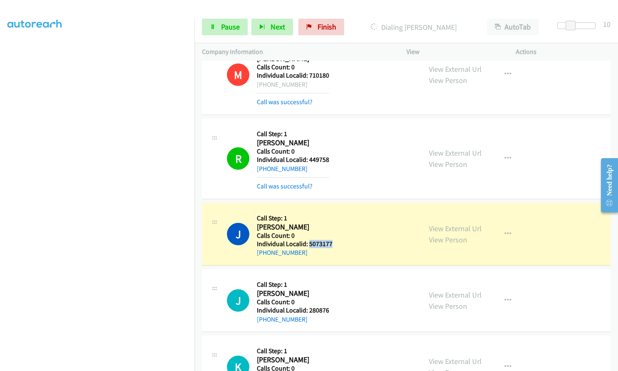
drag, startPoint x: 311, startPoint y: 243, endPoint x: 334, endPoint y: 243, distance: 23.3
click at [334, 243] on div "J Callback Scheduled Call Step: 1 [PERSON_NAME] America/Los_Angeles Calls Count…" at bounding box center [320, 234] width 187 height 47
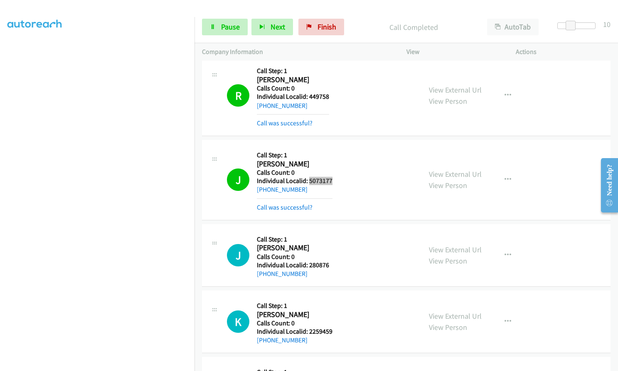
scroll to position [6534, 0]
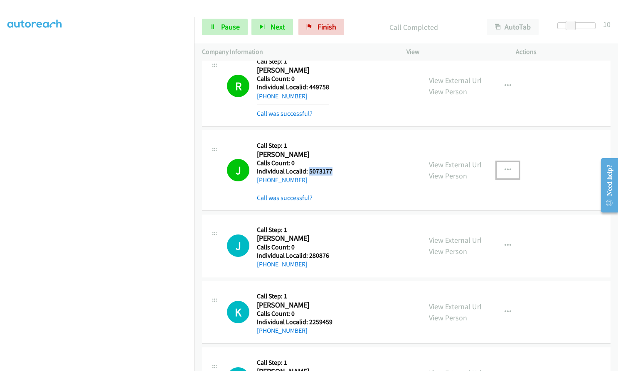
click at [504, 168] on icon "button" at bounding box center [507, 170] width 7 height 7
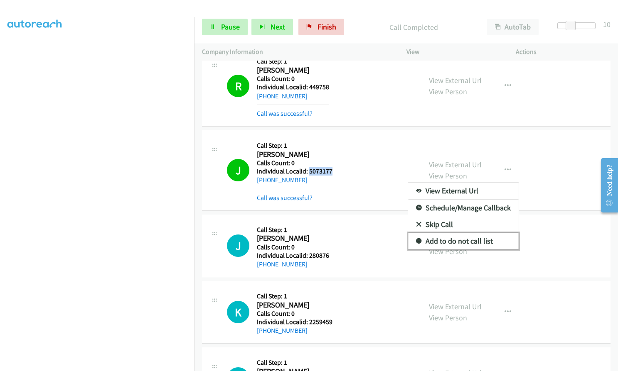
click at [416, 240] on icon at bounding box center [419, 242] width 6 height 6
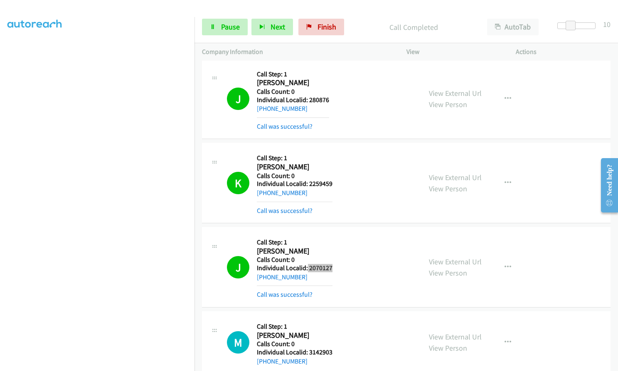
scroll to position [94, 0]
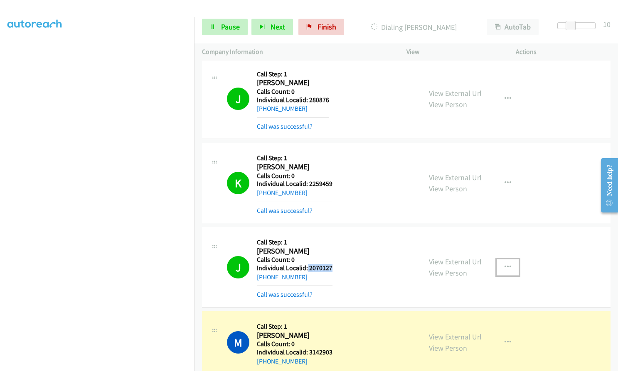
click at [503, 263] on button "button" at bounding box center [507, 267] width 22 height 17
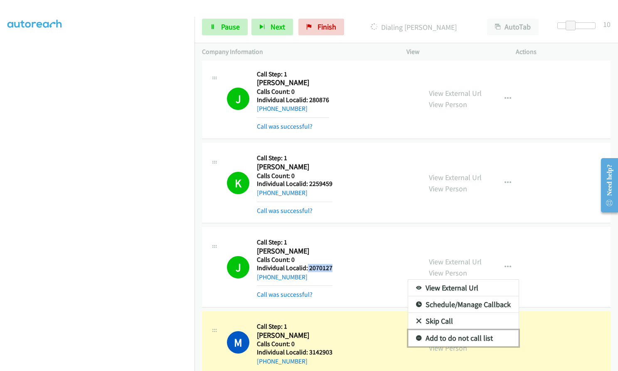
click at [416, 338] on icon at bounding box center [419, 339] width 6 height 6
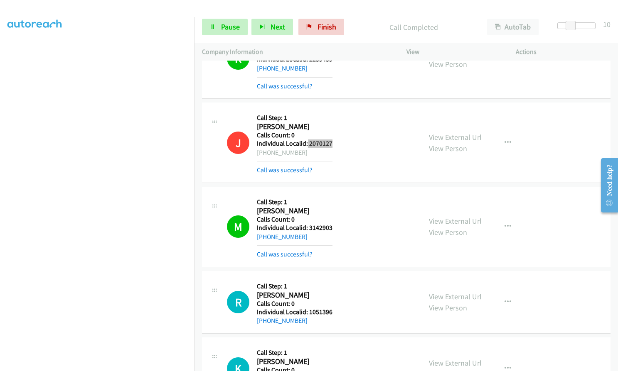
scroll to position [6836, 0]
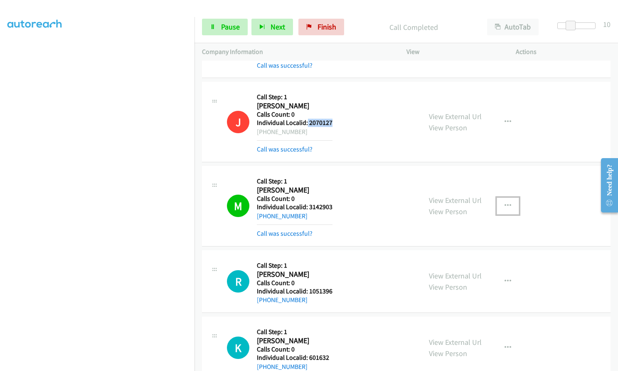
click at [507, 201] on button "button" at bounding box center [507, 206] width 22 height 17
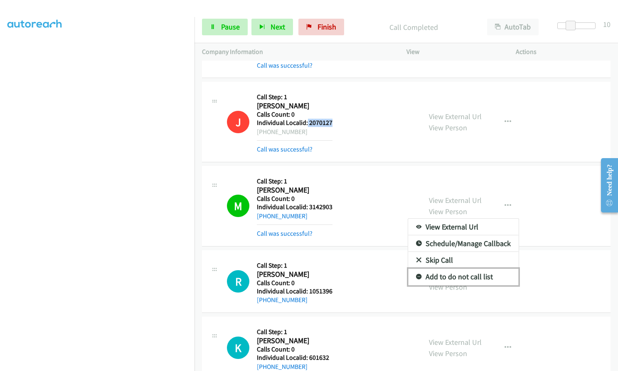
click at [416, 277] on icon at bounding box center [419, 278] width 6 height 6
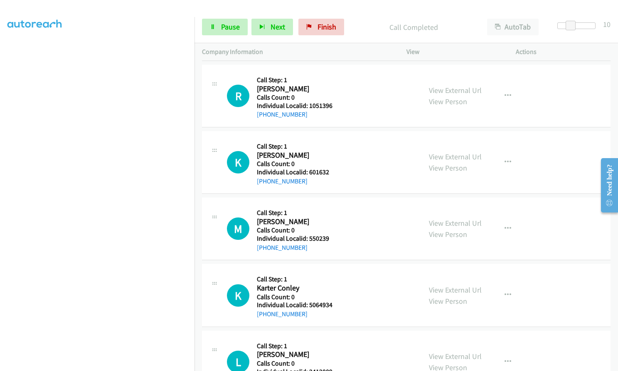
scroll to position [7023, 0]
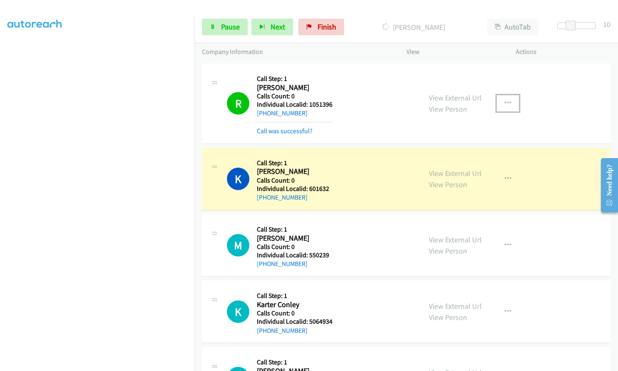
click at [504, 100] on icon "button" at bounding box center [507, 103] width 7 height 7
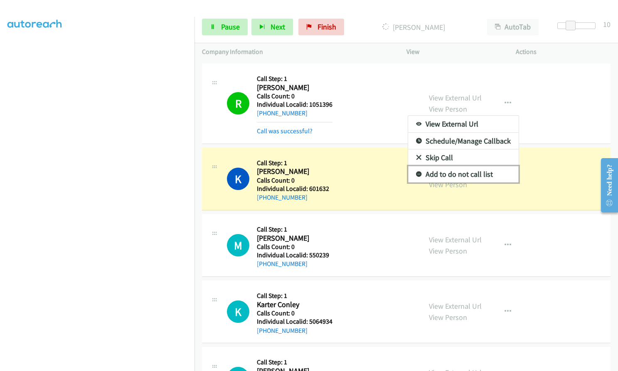
click at [416, 173] on icon at bounding box center [419, 175] width 6 height 6
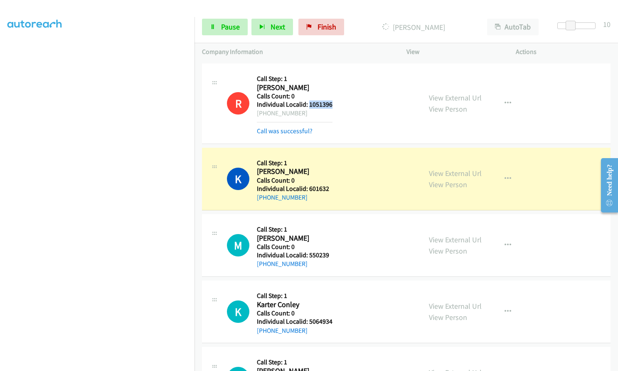
drag, startPoint x: 307, startPoint y: 103, endPoint x: 333, endPoint y: 103, distance: 25.3
click at [333, 103] on div "R Callback Scheduled Call Step: 1 [PERSON_NAME] America/New_York Calls Count: 0…" at bounding box center [320, 103] width 187 height 65
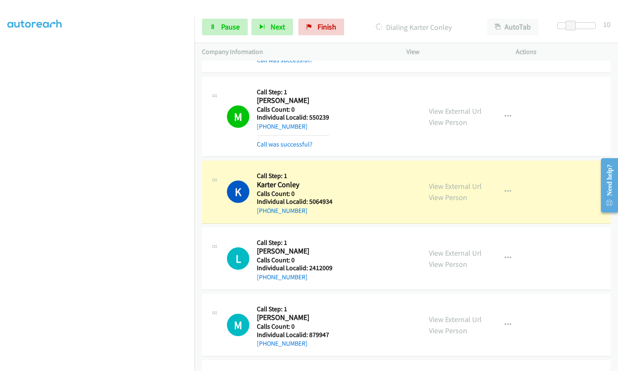
scroll to position [7189, 0]
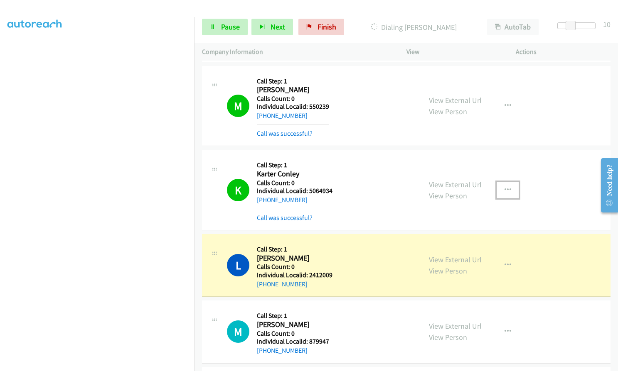
click at [504, 189] on icon "button" at bounding box center [507, 190] width 7 height 7
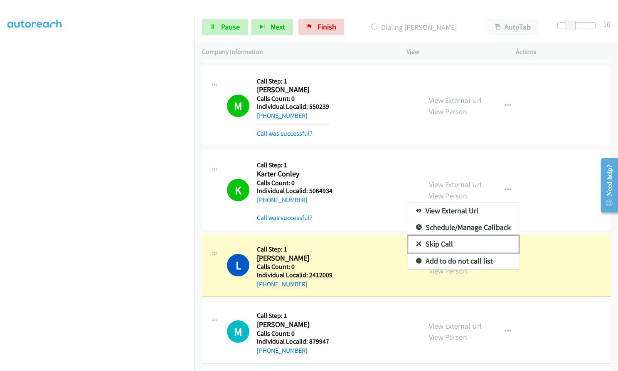
click at [416, 243] on icon at bounding box center [419, 245] width 6 height 6
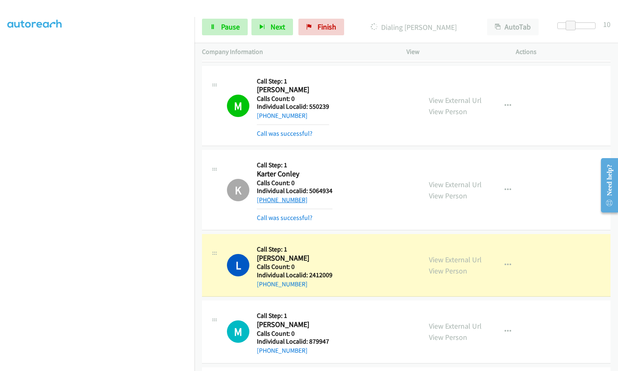
drag, startPoint x: 312, startPoint y: 200, endPoint x: 264, endPoint y: 199, distance: 48.2
click at [264, 199] on div "[PHONE_NUMBER]" at bounding box center [295, 200] width 76 height 10
click at [223, 26] on span "Pause" at bounding box center [230, 27] width 19 height 10
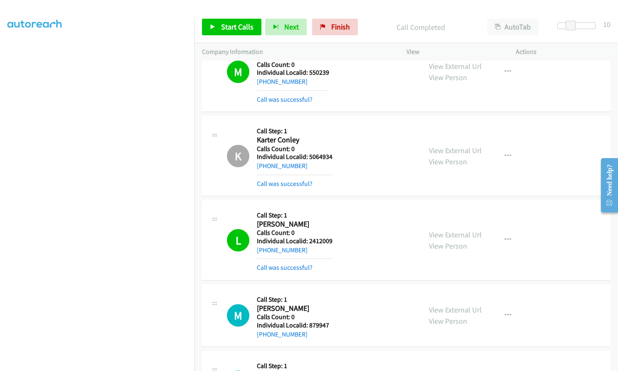
scroll to position [7230, 0]
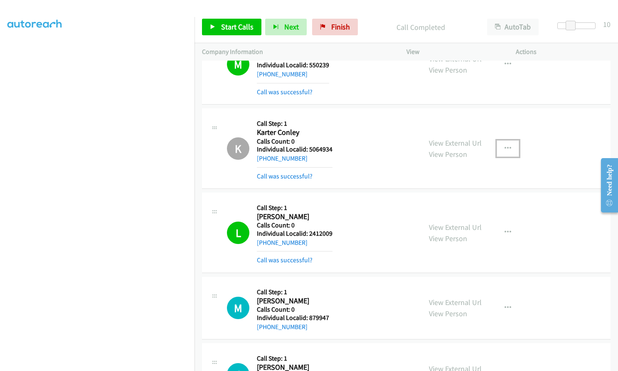
click at [505, 148] on icon "button" at bounding box center [507, 148] width 7 height 7
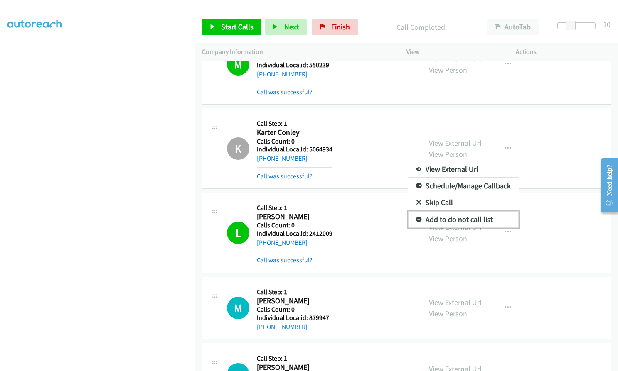
click at [416, 218] on icon at bounding box center [419, 220] width 6 height 6
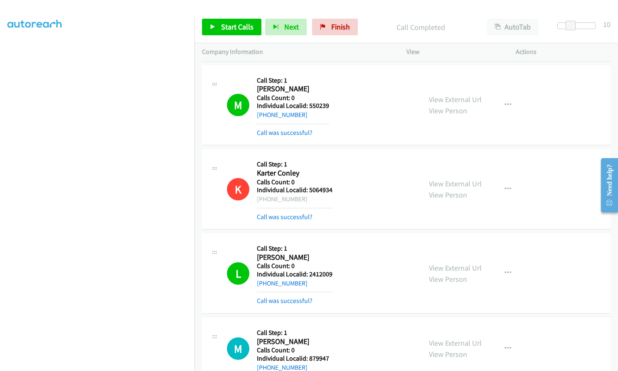
scroll to position [7189, 0]
drag, startPoint x: 308, startPoint y: 107, endPoint x: 333, endPoint y: 107, distance: 24.5
click at [333, 107] on div "M Callback Scheduled Call Step: 1 [PERSON_NAME] America/New_York Calls Count: 0…" at bounding box center [320, 106] width 187 height 65
drag, startPoint x: 309, startPoint y: 190, endPoint x: 334, endPoint y: 190, distance: 25.8
click at [334, 190] on div "K Callback Scheduled Call Step: 1 Karter Conley America/New_York Calls Count: 0…" at bounding box center [320, 189] width 187 height 65
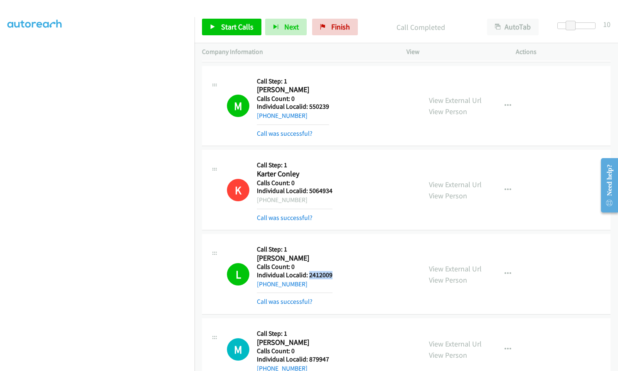
drag, startPoint x: 309, startPoint y: 273, endPoint x: 334, endPoint y: 273, distance: 25.3
click at [334, 273] on div "L Callback Scheduled Call Step: 1 [PERSON_NAME] America/Los_Angeles Calls Count…" at bounding box center [320, 274] width 187 height 65
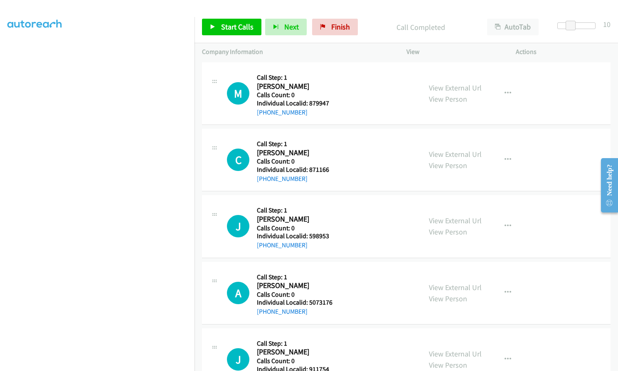
scroll to position [7448, 0]
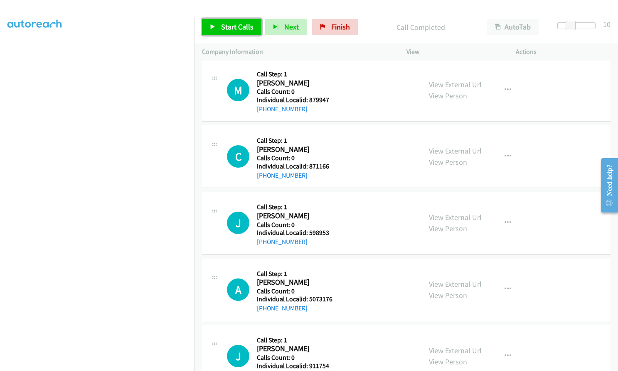
click at [225, 32] on link "Start Calls" at bounding box center [231, 27] width 59 height 17
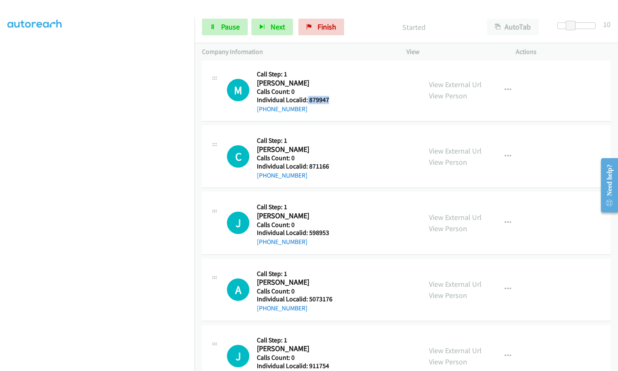
drag, startPoint x: 307, startPoint y: 102, endPoint x: 331, endPoint y: 101, distance: 23.7
click at [331, 101] on div "M Callback Scheduled Call Step: 1 [PERSON_NAME] America/[GEOGRAPHIC_DATA] Calls…" at bounding box center [320, 89] width 187 height 47
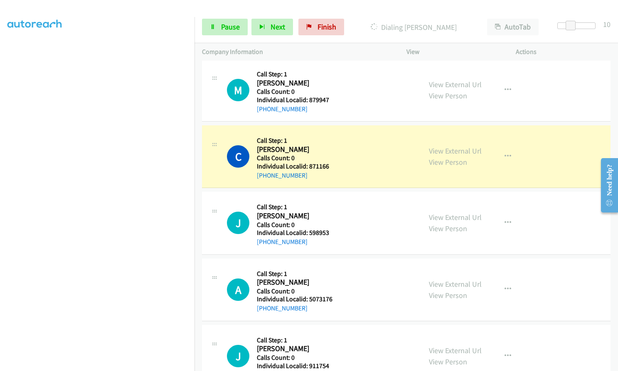
drag, startPoint x: 321, startPoint y: 101, endPoint x: 313, endPoint y: 198, distance: 97.6
click at [324, 226] on h5 "Calls Count: 0" at bounding box center [293, 225] width 72 height 8
drag, startPoint x: 308, startPoint y: 168, endPoint x: 334, endPoint y: 167, distance: 26.2
click at [334, 167] on div "C Callback Scheduled Call Step: 1 [PERSON_NAME] America/New_York Calls Count: 0…" at bounding box center [320, 156] width 187 height 47
drag, startPoint x: 306, startPoint y: 233, endPoint x: 323, endPoint y: 233, distance: 16.6
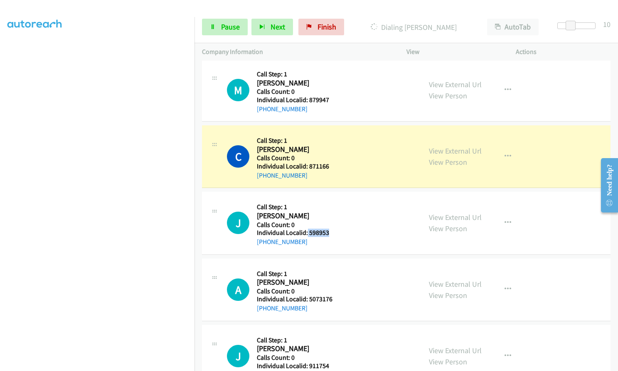
click at [333, 233] on div "J Callback Scheduled Call Step: 1 [PERSON_NAME] America/New_York Calls Count: 0…" at bounding box center [320, 222] width 187 height 47
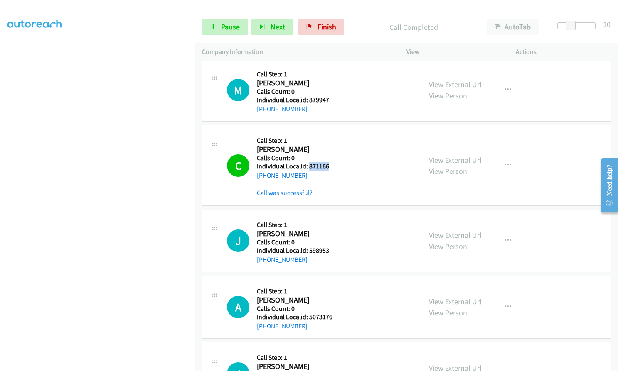
drag, startPoint x: 308, startPoint y: 167, endPoint x: 331, endPoint y: 167, distance: 22.8
click at [331, 167] on div "C Callback Scheduled Call Step: 1 [PERSON_NAME] America/New_York Calls Count: 0…" at bounding box center [320, 165] width 187 height 65
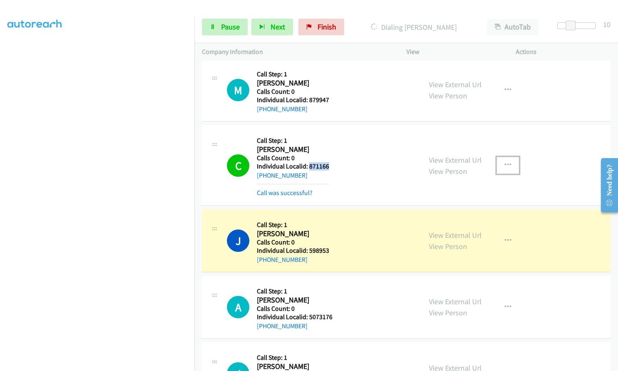
click at [511, 159] on button "button" at bounding box center [507, 165] width 22 height 17
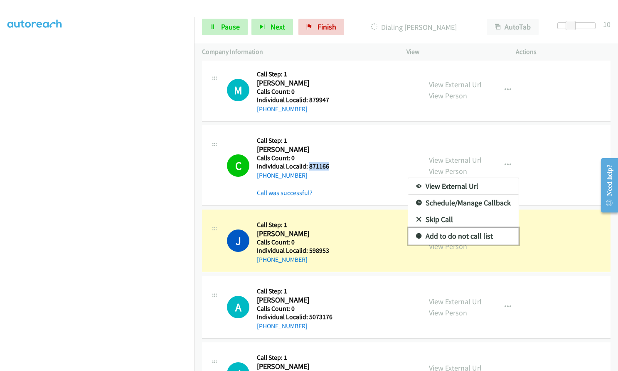
click at [416, 235] on icon at bounding box center [419, 237] width 6 height 6
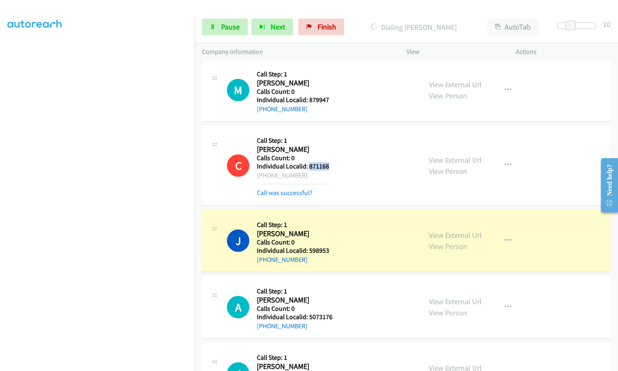
drag, startPoint x: 307, startPoint y: 174, endPoint x: 269, endPoint y: 176, distance: 38.2
click at [265, 176] on div "[PHONE_NUMBER]" at bounding box center [293, 176] width 72 height 10
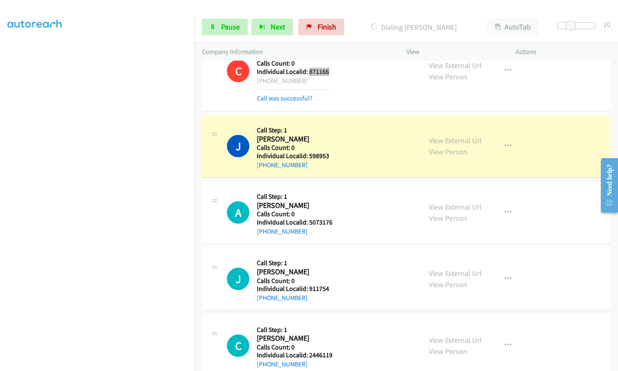
scroll to position [7583, 0]
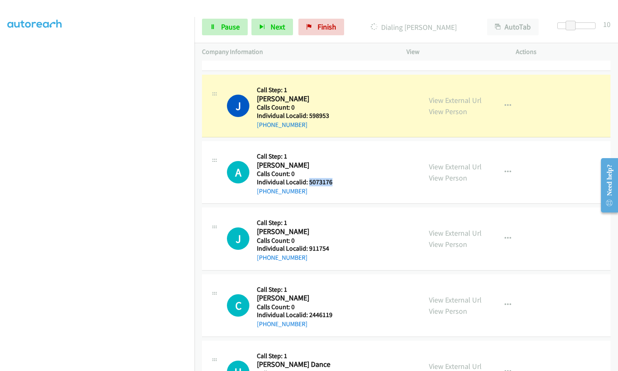
drag, startPoint x: 308, startPoint y: 184, endPoint x: 328, endPoint y: 183, distance: 20.0
click at [337, 182] on div "A Callback Scheduled Call Step: 1 [PERSON_NAME] America/Los_Angeles Calls Count…" at bounding box center [320, 172] width 187 height 47
drag, startPoint x: 308, startPoint y: 248, endPoint x: 331, endPoint y: 247, distance: 22.9
click at [331, 247] on div "J Callback Scheduled Call Step: 1 [PERSON_NAME] America/[GEOGRAPHIC_DATA] Calls…" at bounding box center [320, 238] width 187 height 47
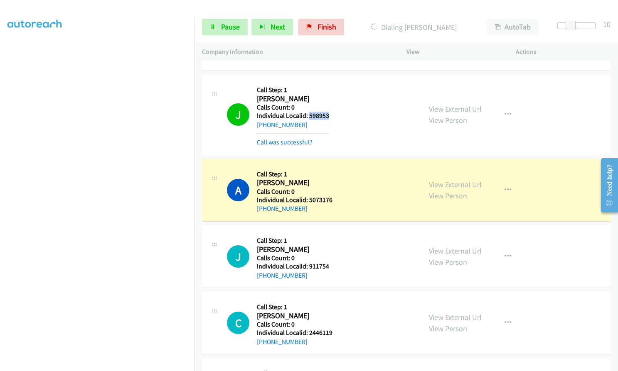
drag, startPoint x: 308, startPoint y: 114, endPoint x: 331, endPoint y: 116, distance: 23.4
click at [331, 116] on div "J Callback Scheduled Call Step: 1 [PERSON_NAME] America/New_York Calls Count: 0…" at bounding box center [320, 114] width 187 height 65
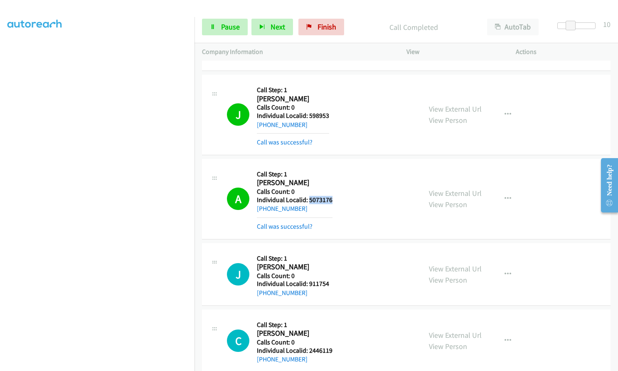
drag, startPoint x: 308, startPoint y: 199, endPoint x: 336, endPoint y: 200, distance: 28.3
click at [336, 200] on div "A Callback Scheduled Call Step: 1 [PERSON_NAME] America/Los_Angeles Calls Count…" at bounding box center [320, 199] width 187 height 65
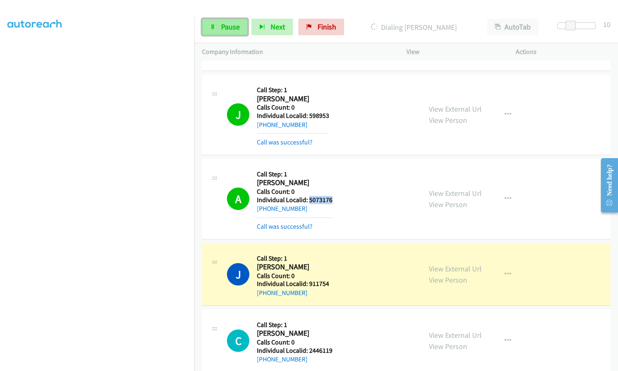
click at [233, 32] on link "Pause" at bounding box center [225, 27] width 46 height 17
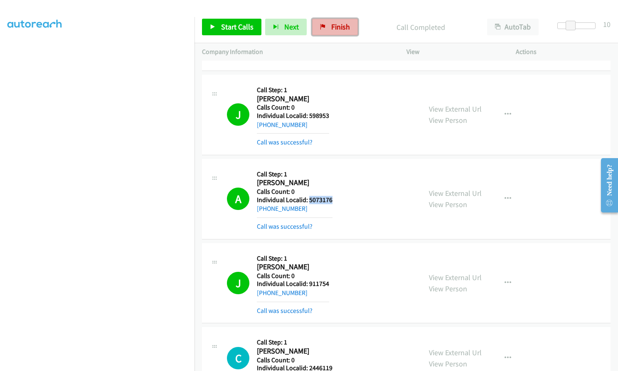
click at [326, 25] on link "Finish" at bounding box center [335, 27] width 46 height 17
